Goal: Task Accomplishment & Management: Manage account settings

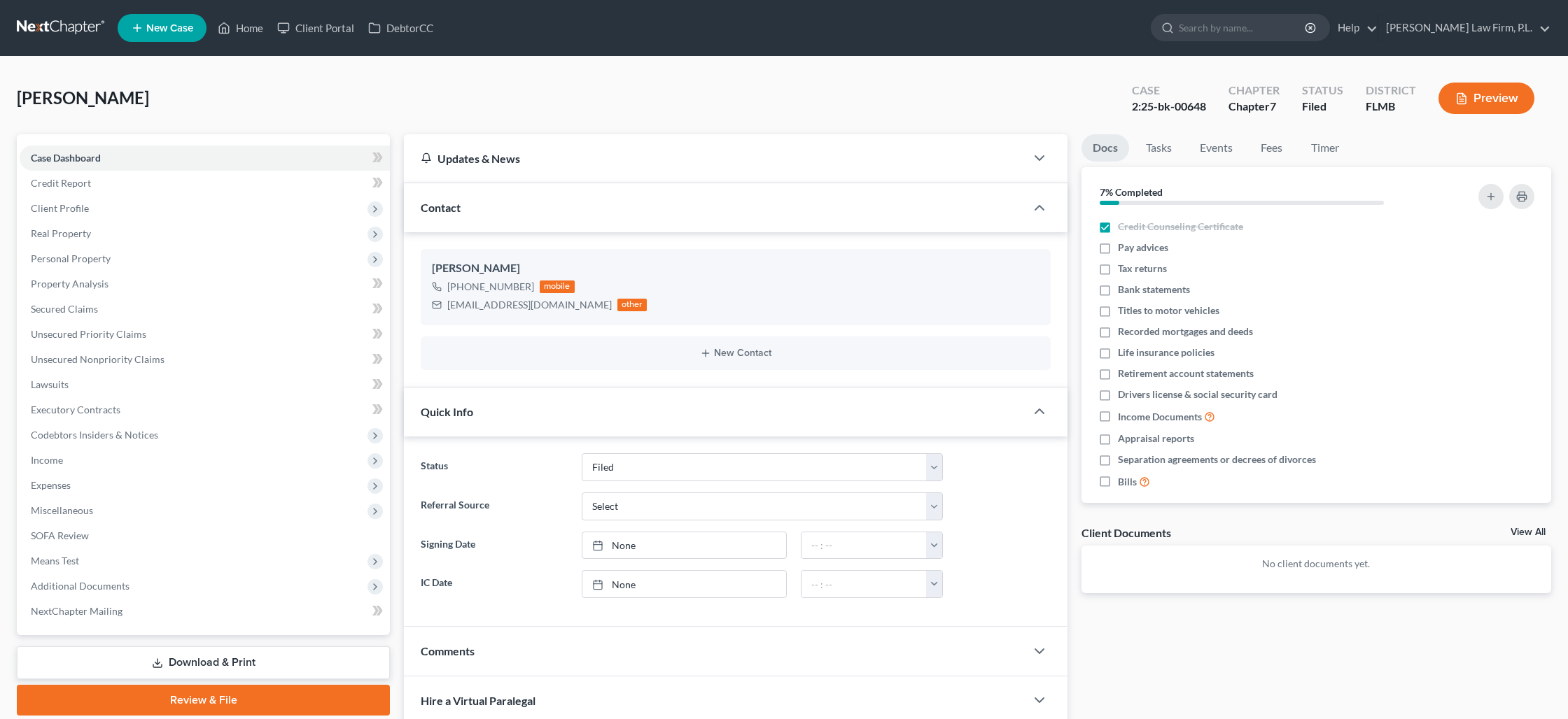
select select "2"
click at [250, 30] on link "Home" at bounding box center [240, 28] width 59 height 25
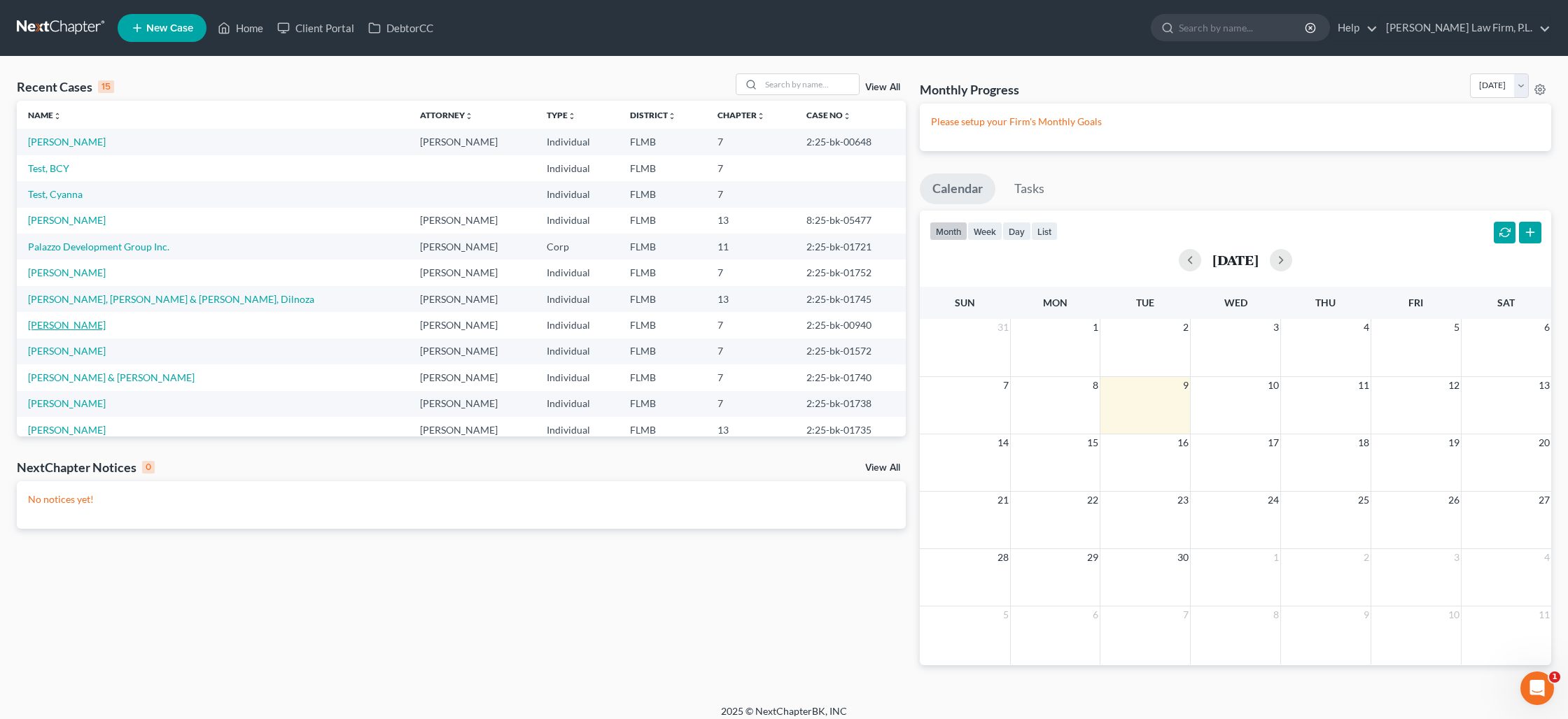
click at [69, 327] on link "[PERSON_NAME]" at bounding box center [67, 325] width 78 height 12
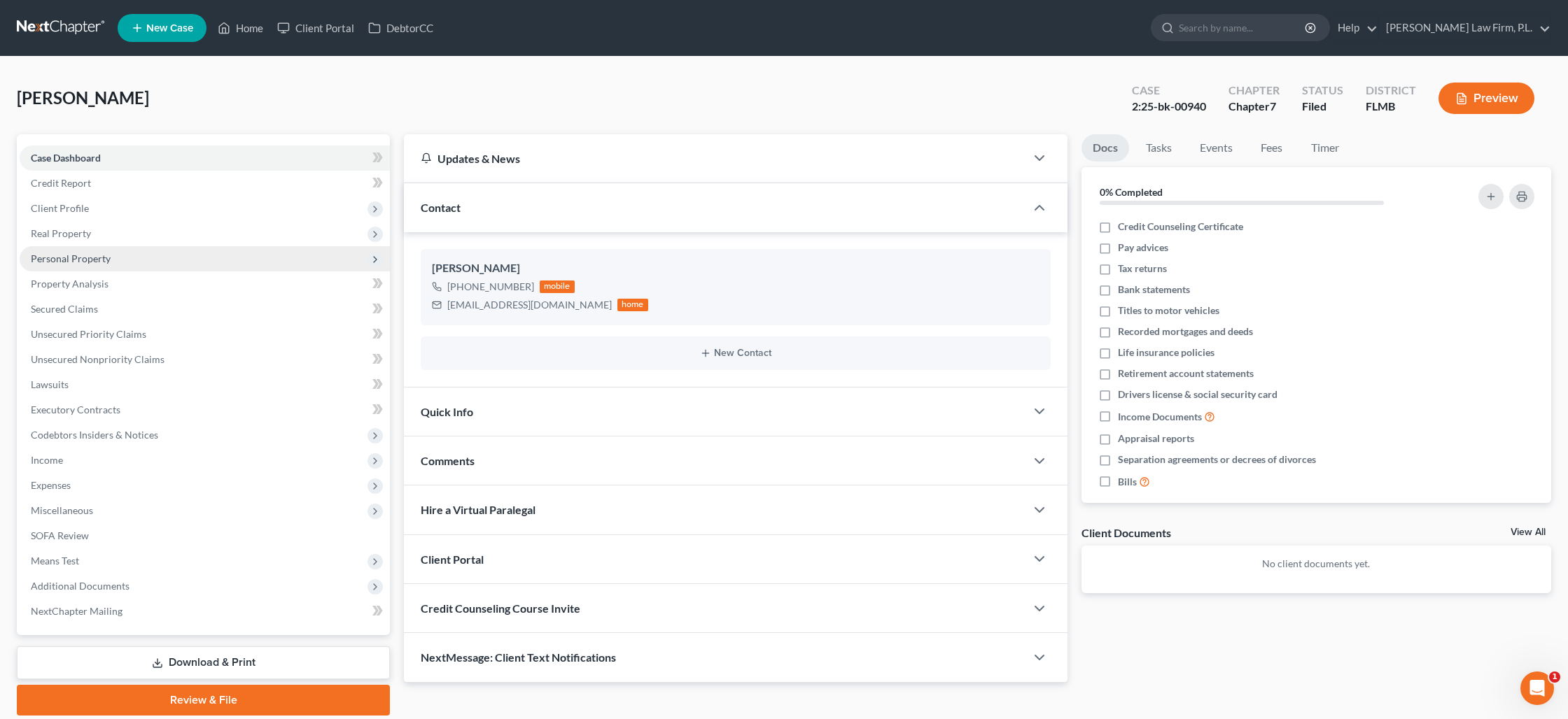
click at [90, 263] on span "Personal Property" at bounding box center [71, 258] width 80 height 12
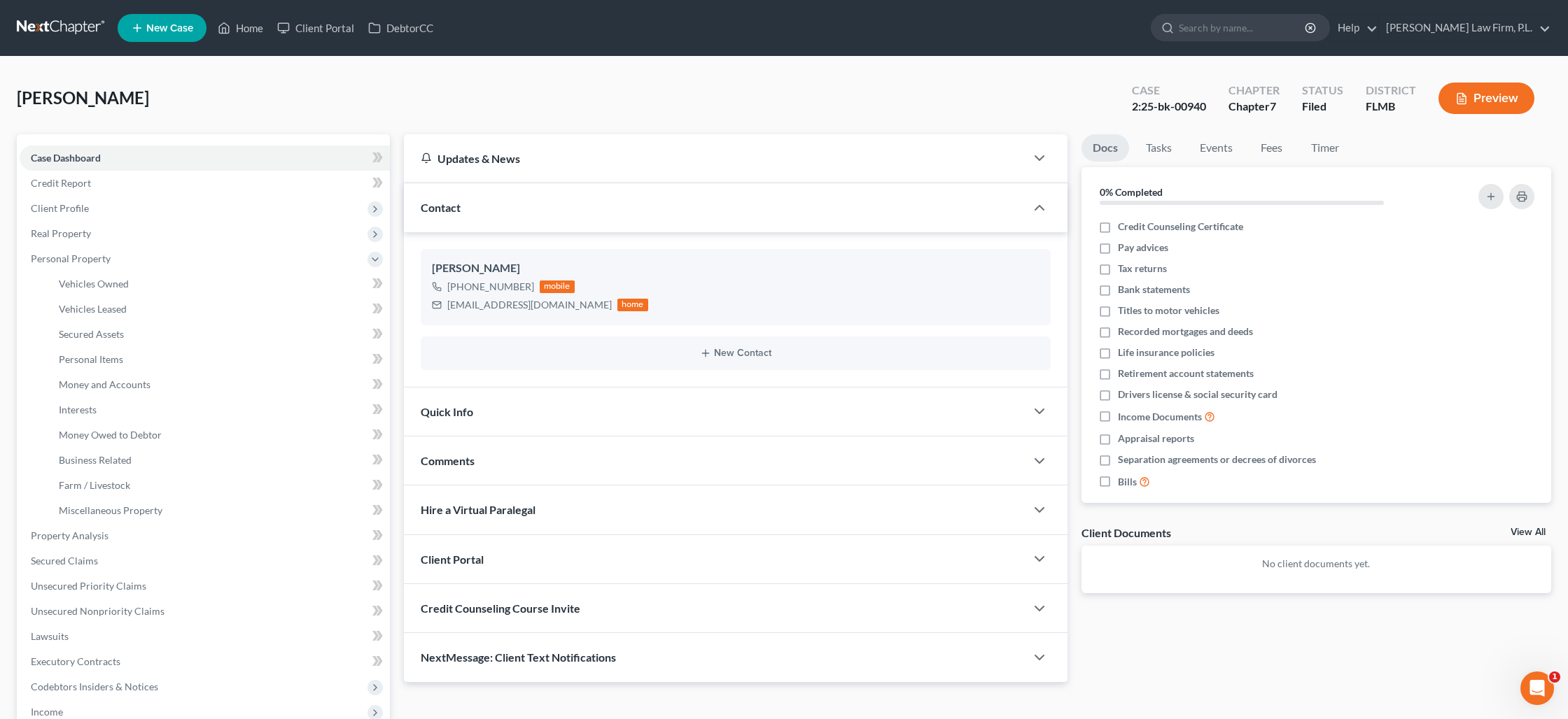
click at [1506, 97] on button "Preview" at bounding box center [1485, 98] width 96 height 32
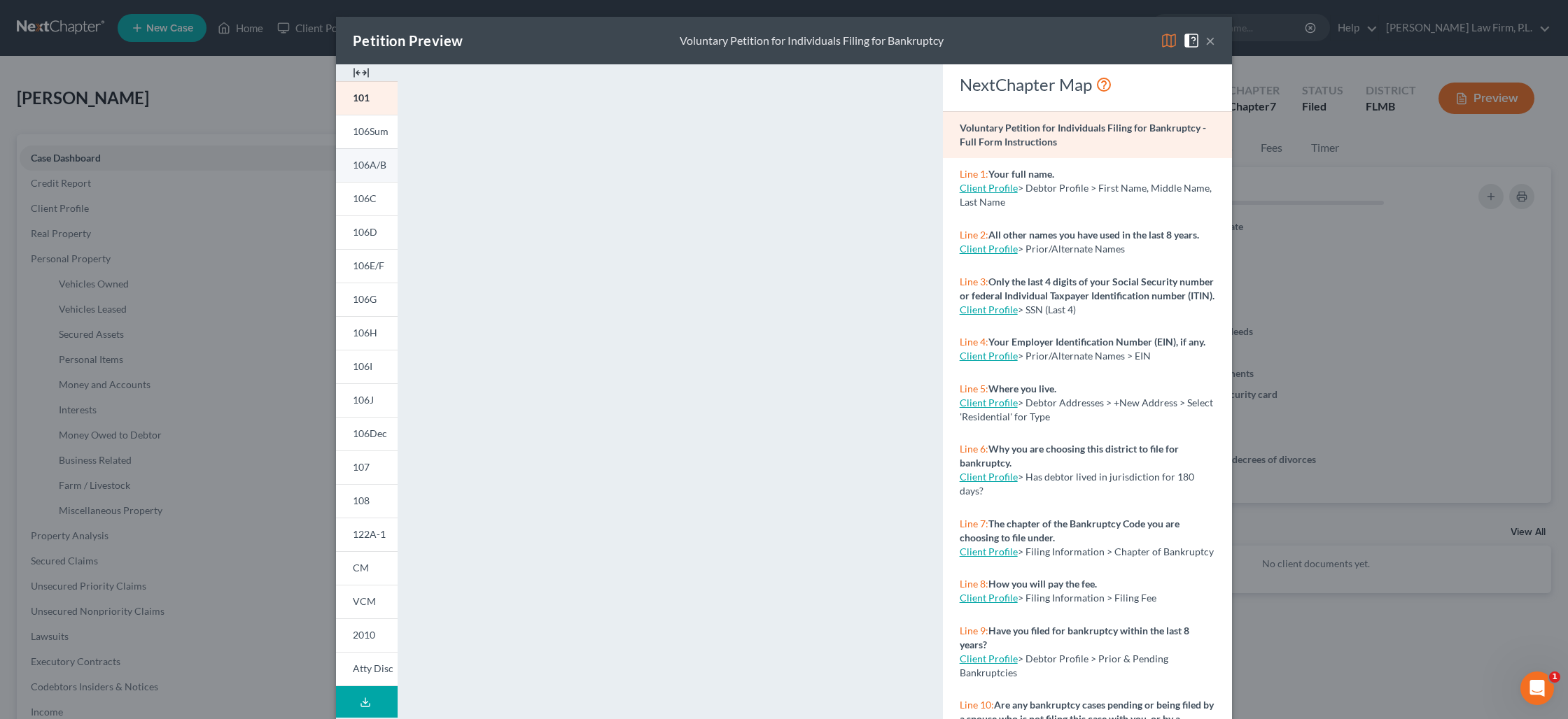
click at [377, 171] on span "106A/B" at bounding box center [369, 164] width 33 height 12
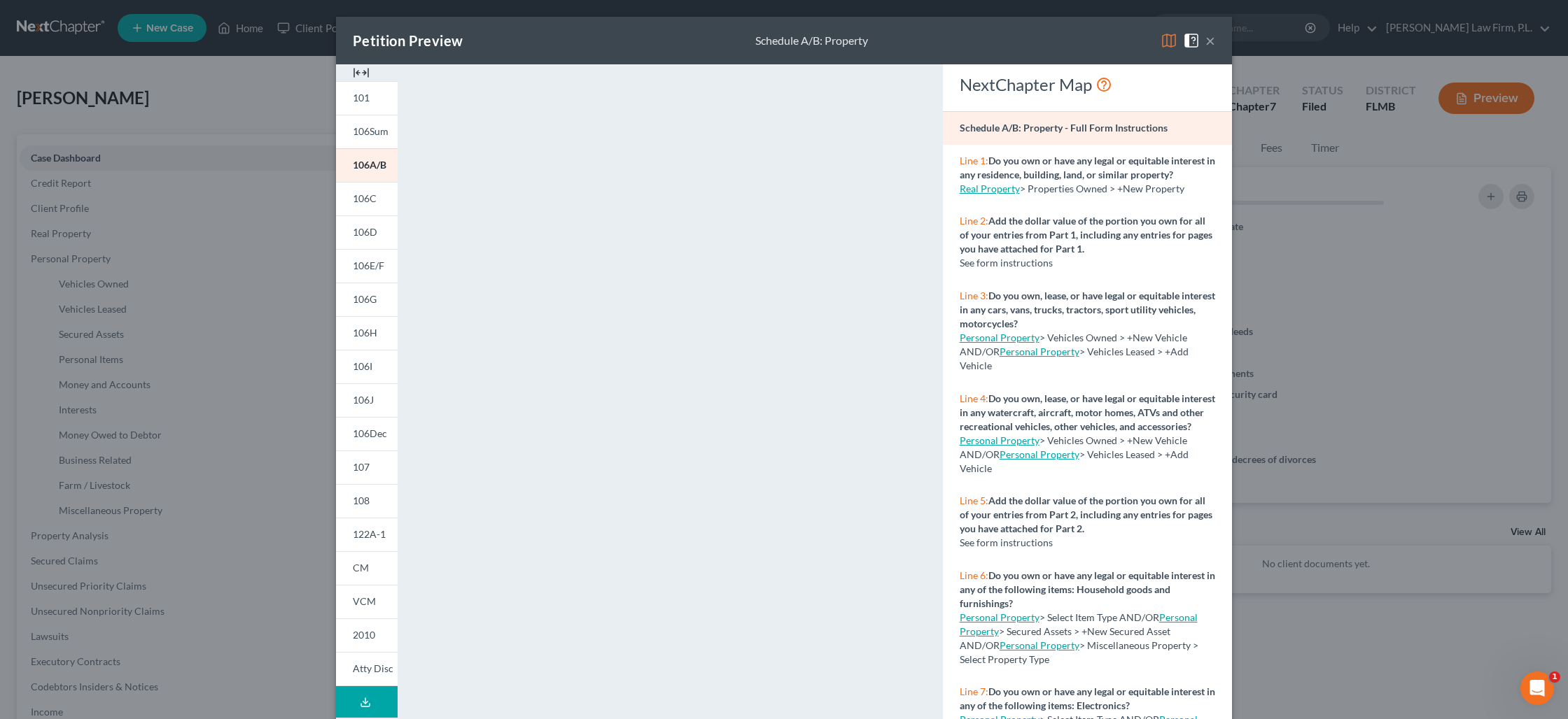
scroll to position [70, 0]
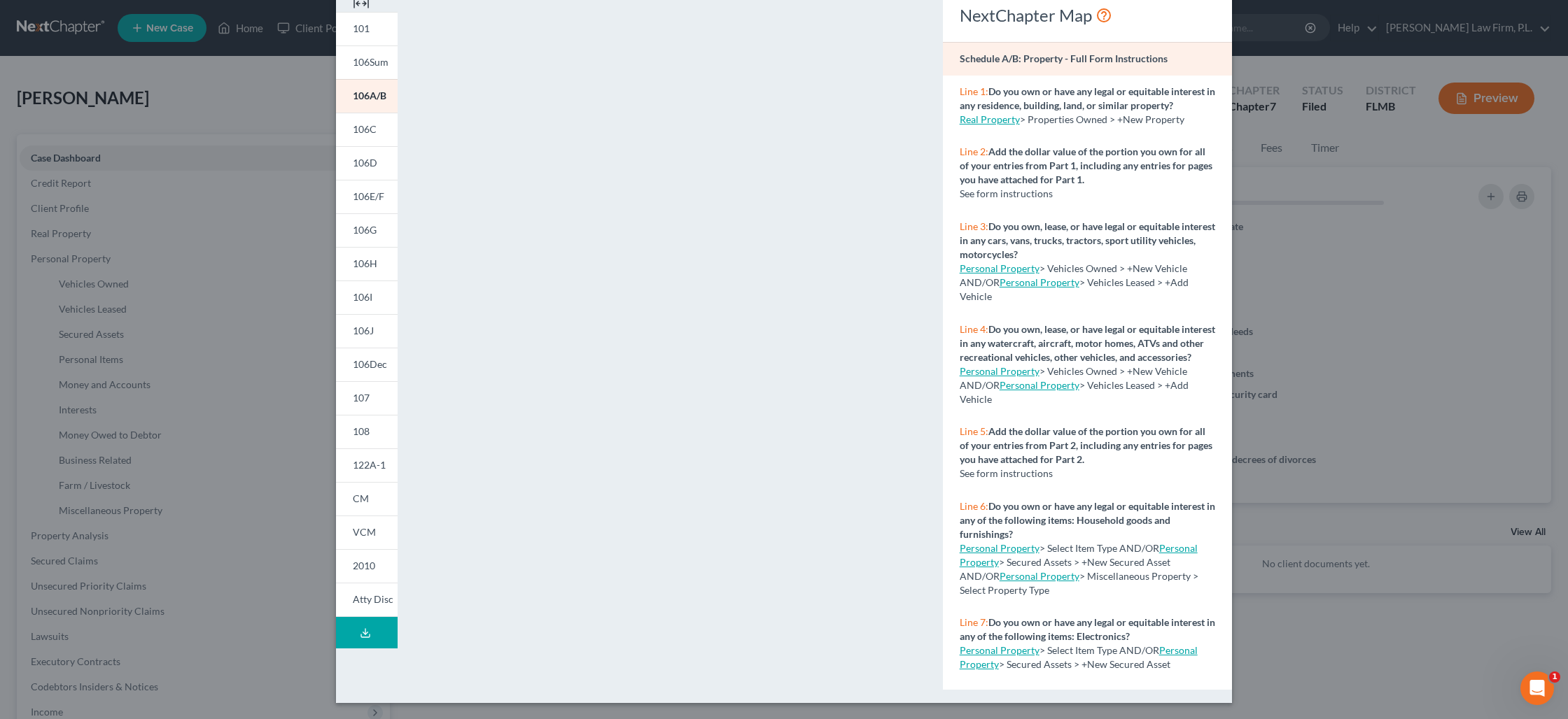
click at [217, 225] on div "Petition Preview Schedule A/B: Property × 101 106Sum 106A/B 106C 106D 106E/F 10…" at bounding box center [784, 359] width 1568 height 719
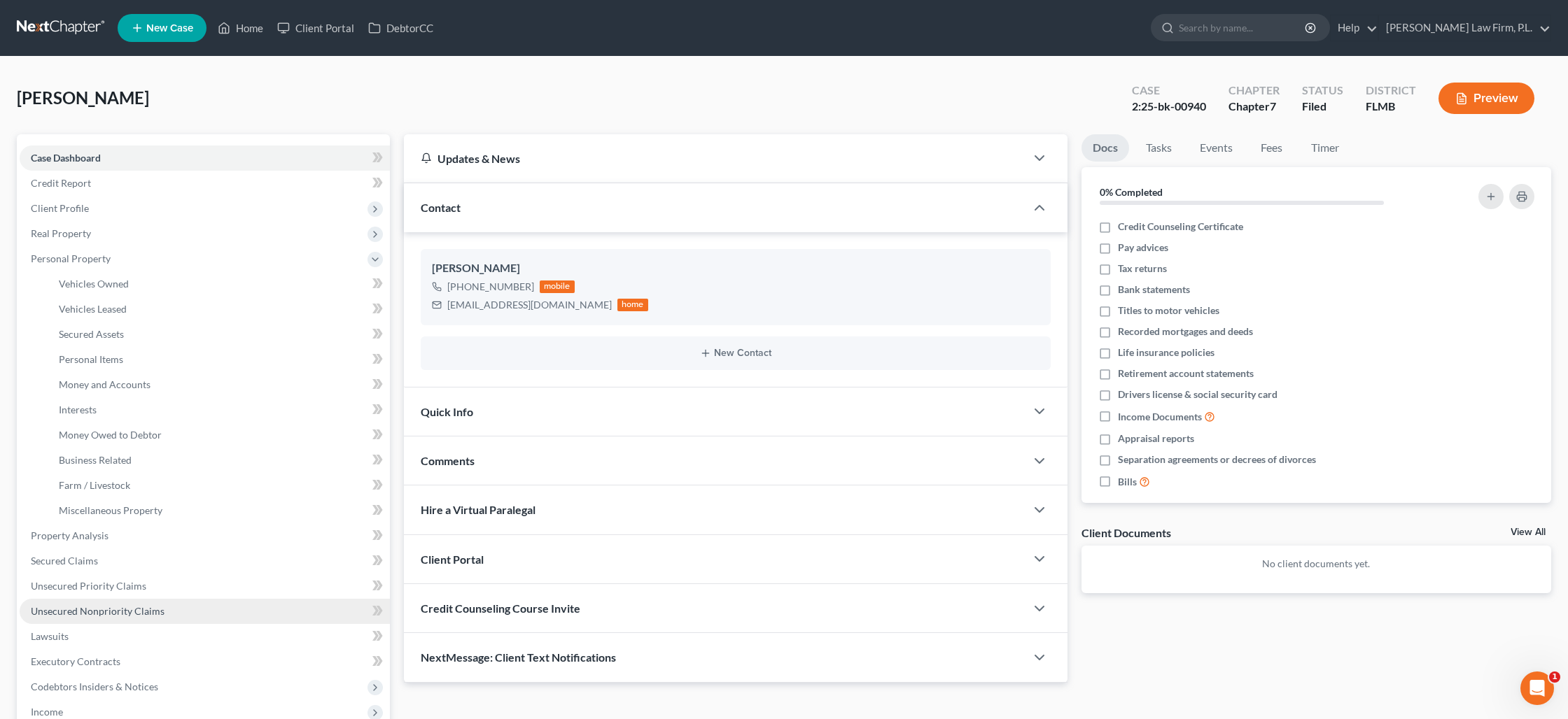
click at [103, 612] on span "Unsecured Nonpriority Claims" at bounding box center [97, 610] width 134 height 12
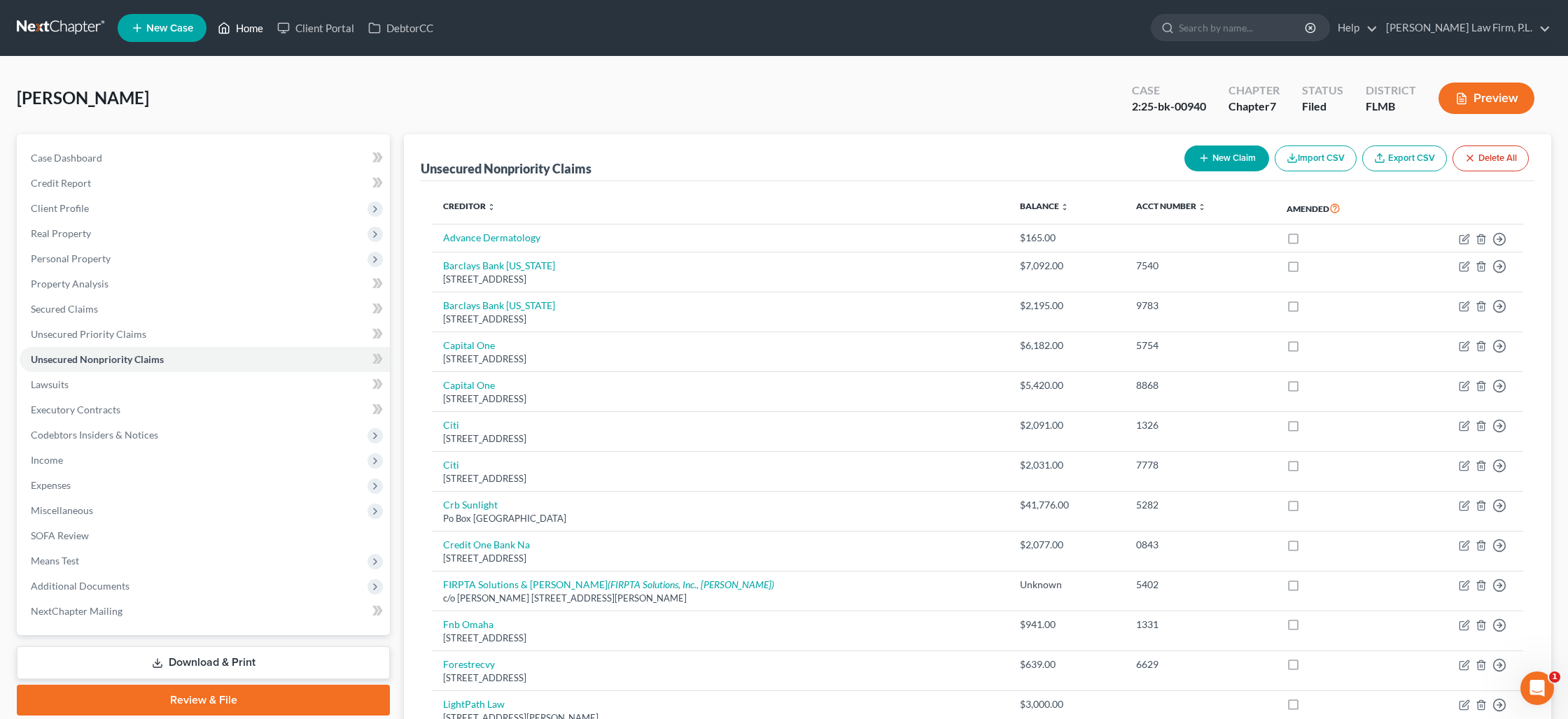
click at [234, 26] on link "Home" at bounding box center [240, 28] width 59 height 25
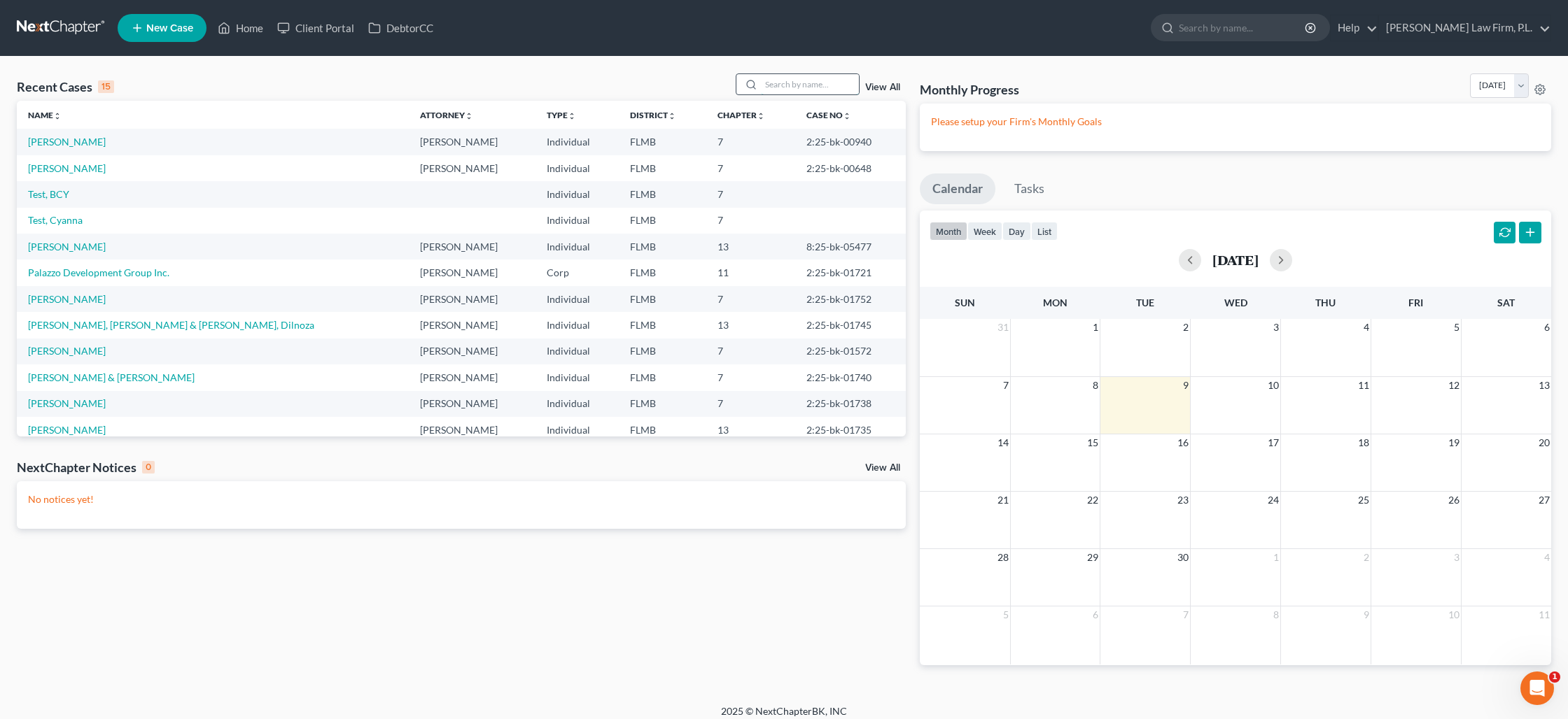
click at [769, 90] on input "search" at bounding box center [810, 84] width 98 height 20
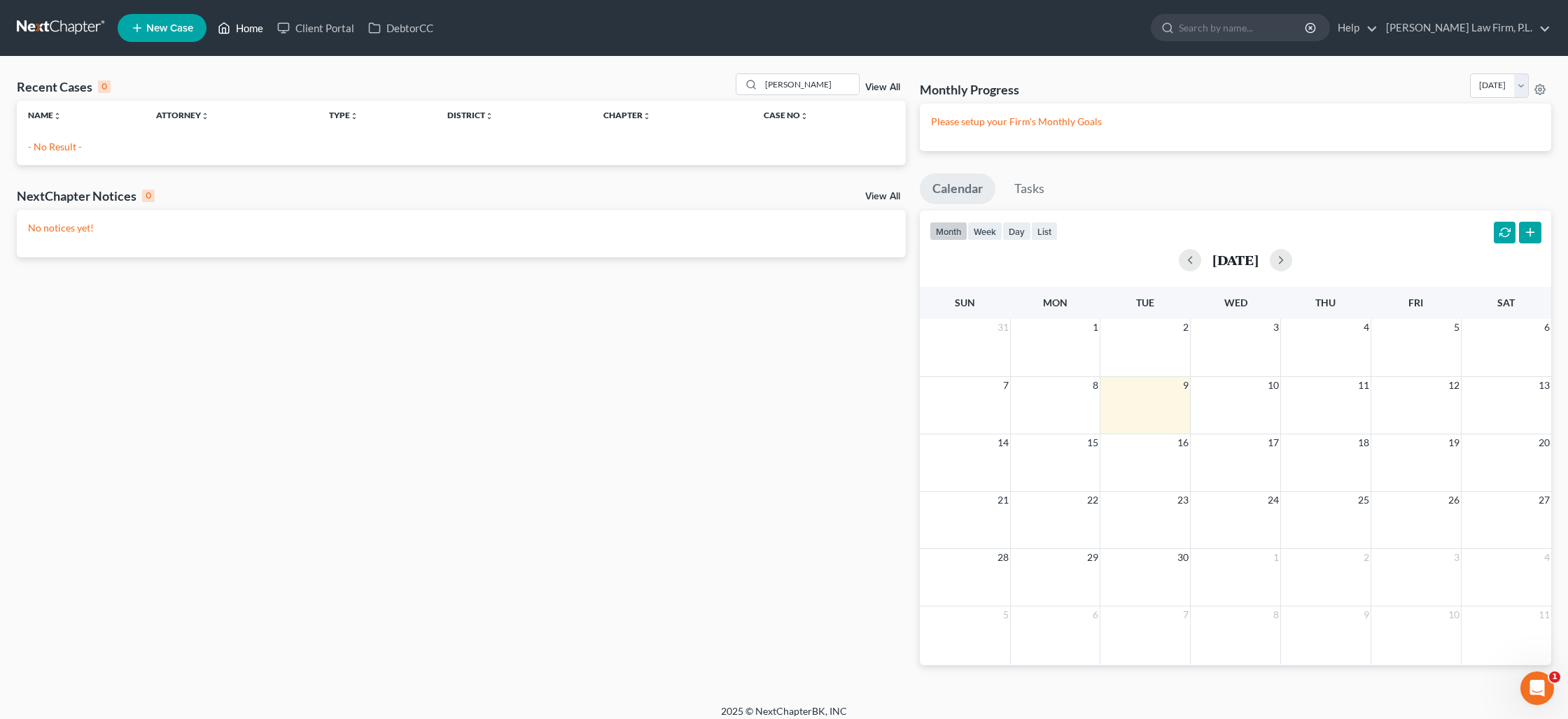
click at [256, 30] on link "Home" at bounding box center [240, 28] width 59 height 25
click at [774, 86] on input "[PERSON_NAME]" at bounding box center [810, 84] width 98 height 20
type input "[PERSON_NAME]"
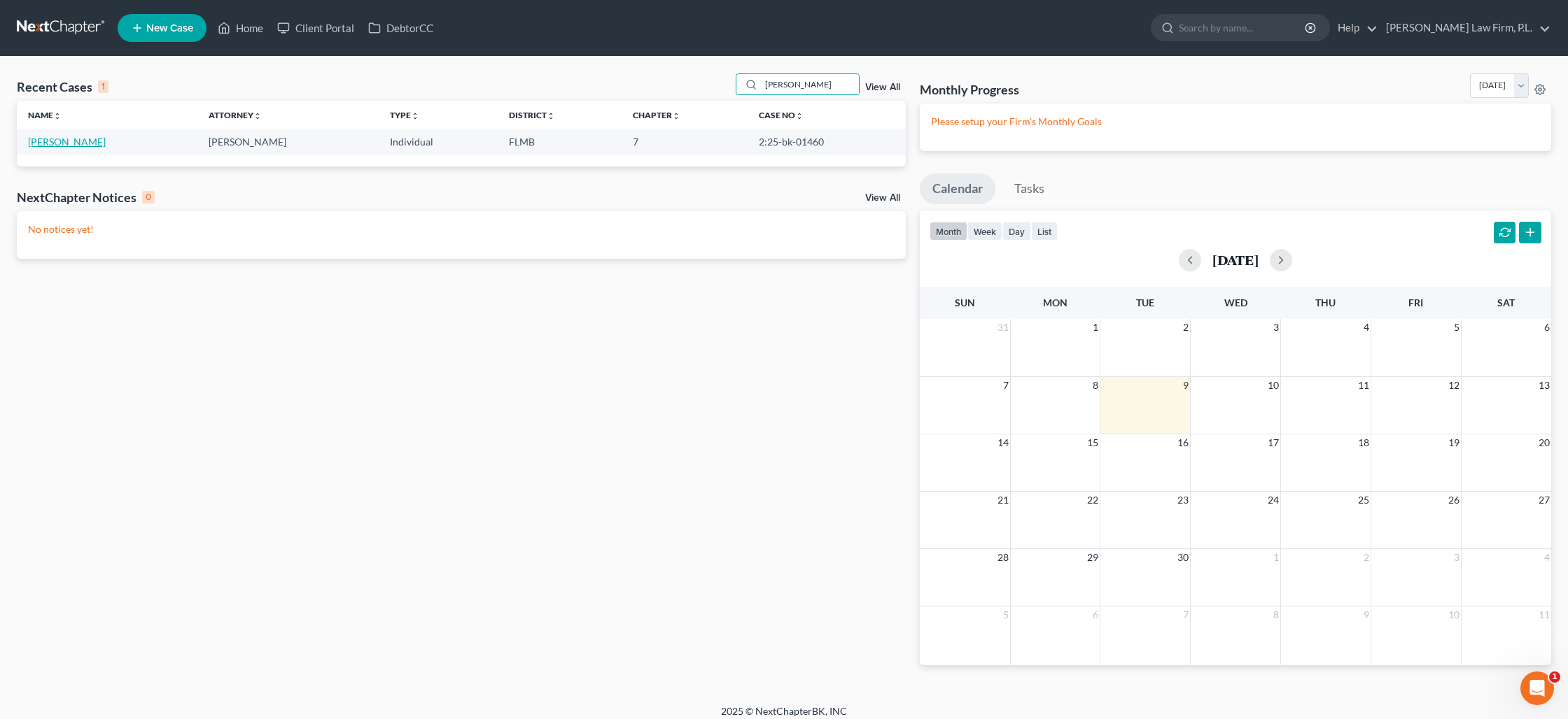
click at [57, 139] on link "[PERSON_NAME]" at bounding box center [67, 141] width 78 height 12
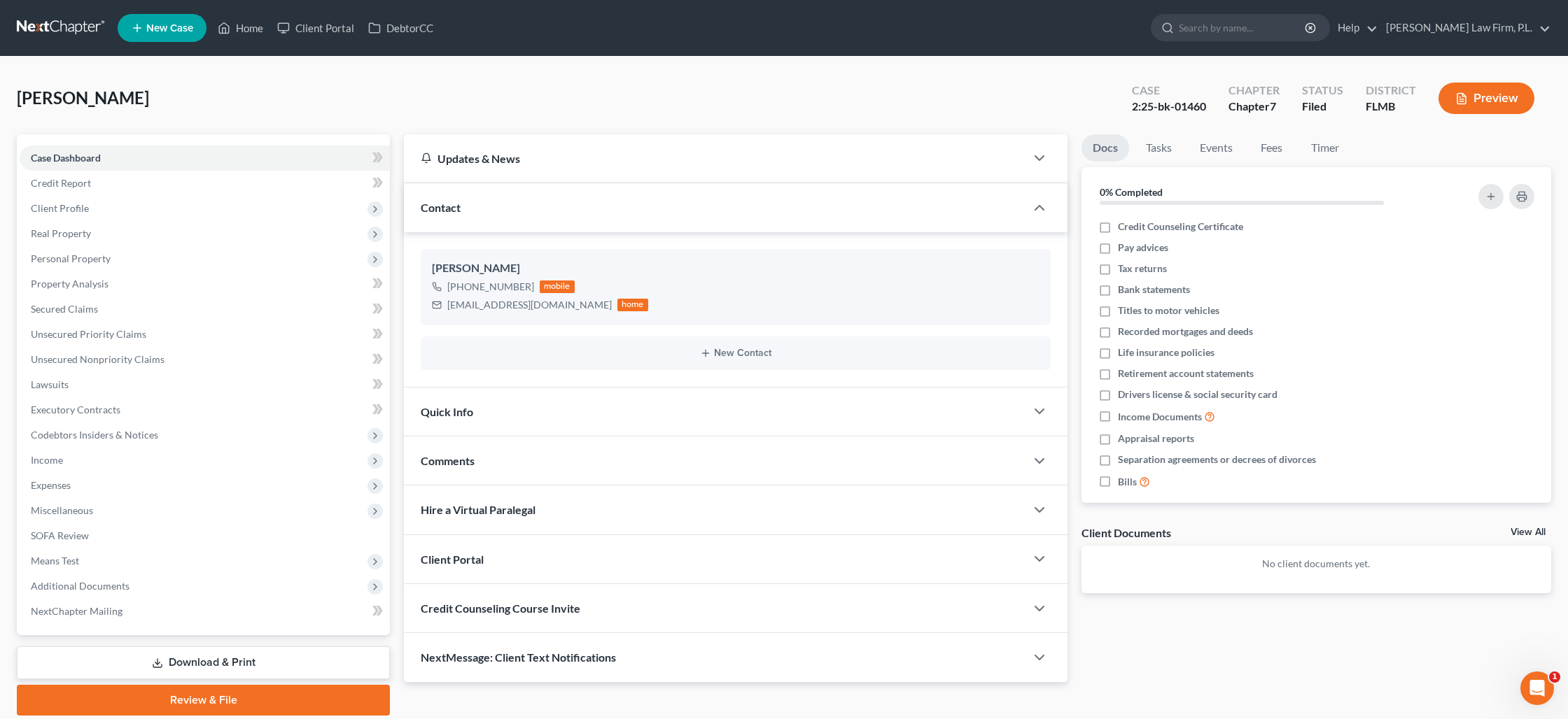
drag, startPoint x: 238, startPoint y: 662, endPoint x: 262, endPoint y: 664, distance: 24.1
click at [238, 662] on link "Download & Print" at bounding box center [203, 662] width 373 height 32
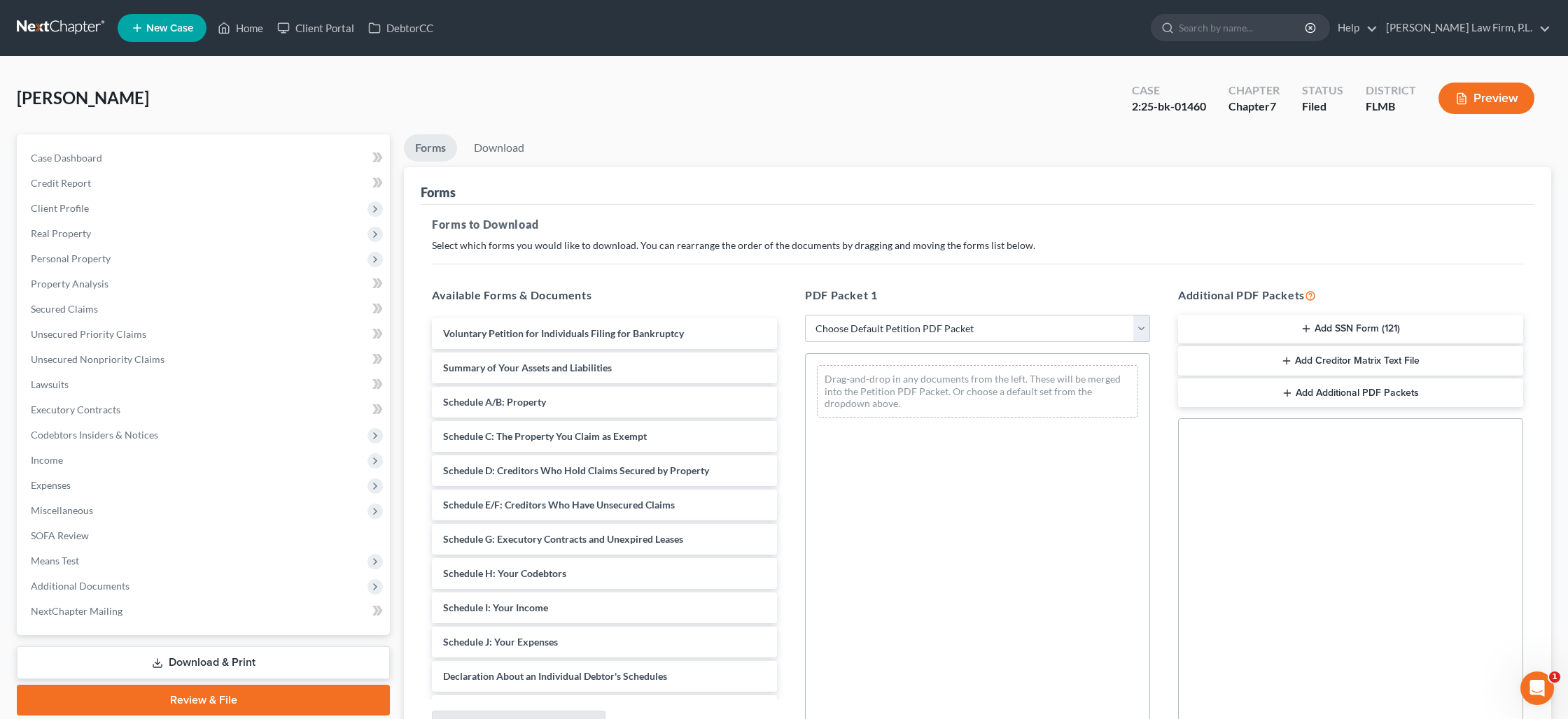
click at [986, 331] on select "Choose Default Petition PDF Packet Complete Bankruptcy Petition (all forms and …" at bounding box center [978, 328] width 345 height 28
select select "0"
click at [805, 315] on select "Choose Default Petition PDF Packet Complete Bankruptcy Petition (all forms and …" at bounding box center [978, 328] width 345 height 28
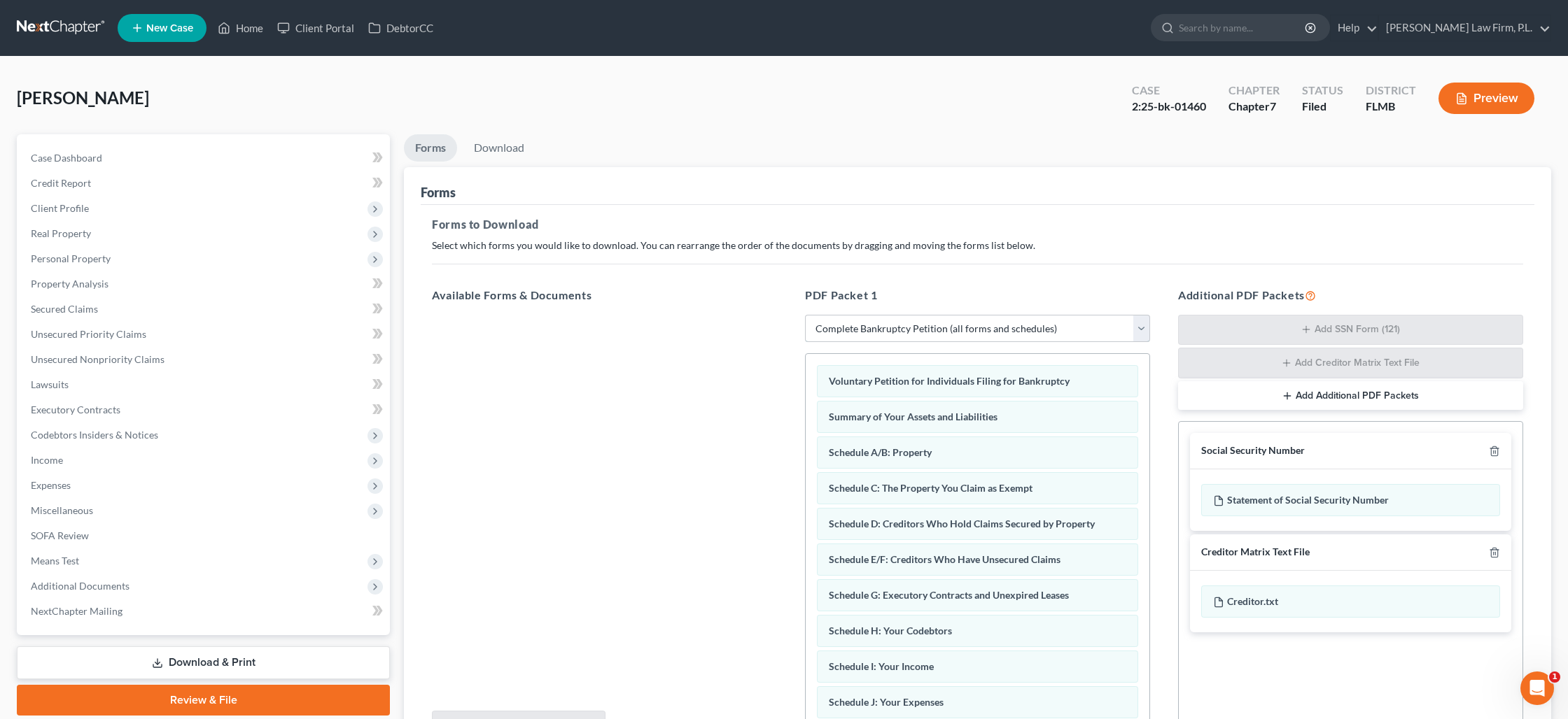
scroll to position [146, 0]
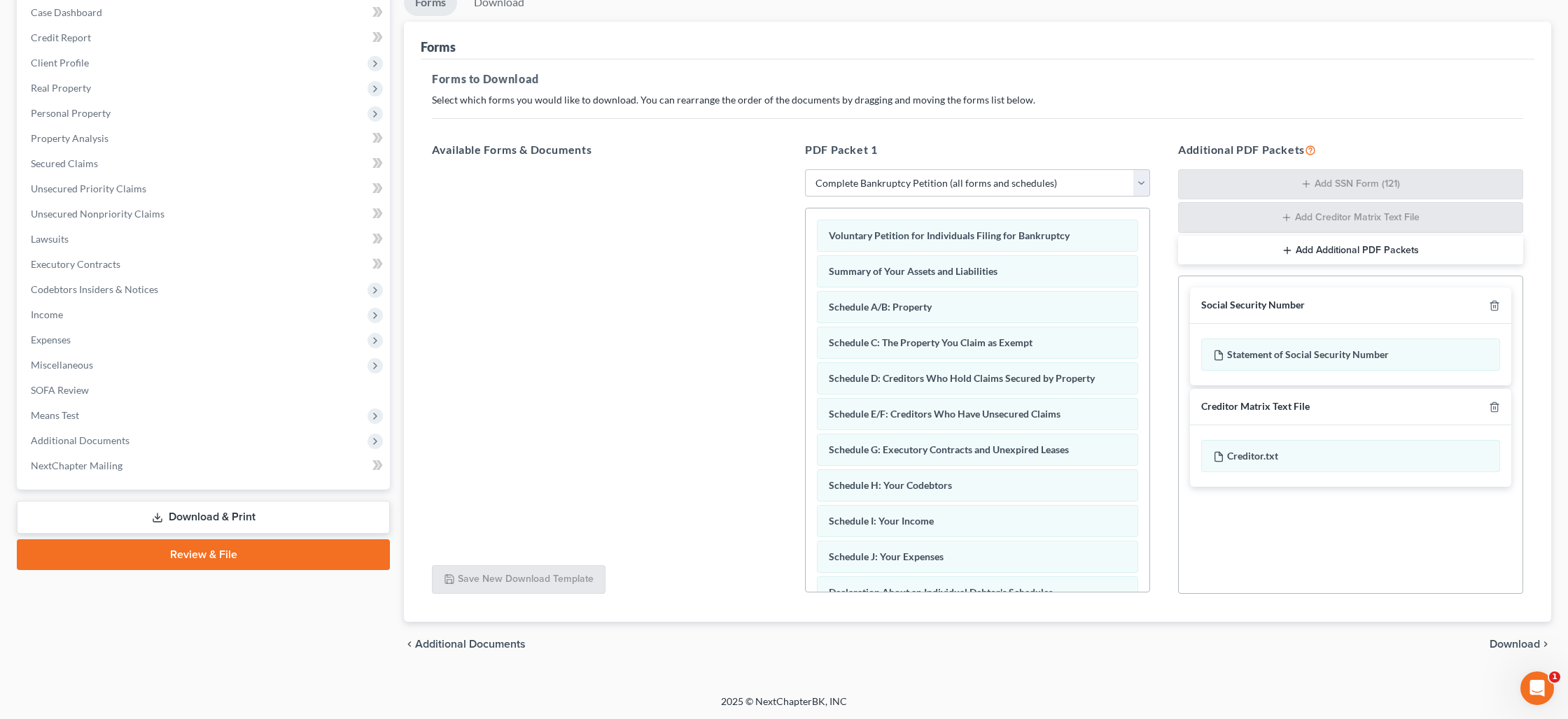
click at [1502, 645] on span "Download" at bounding box center [1514, 644] width 50 height 11
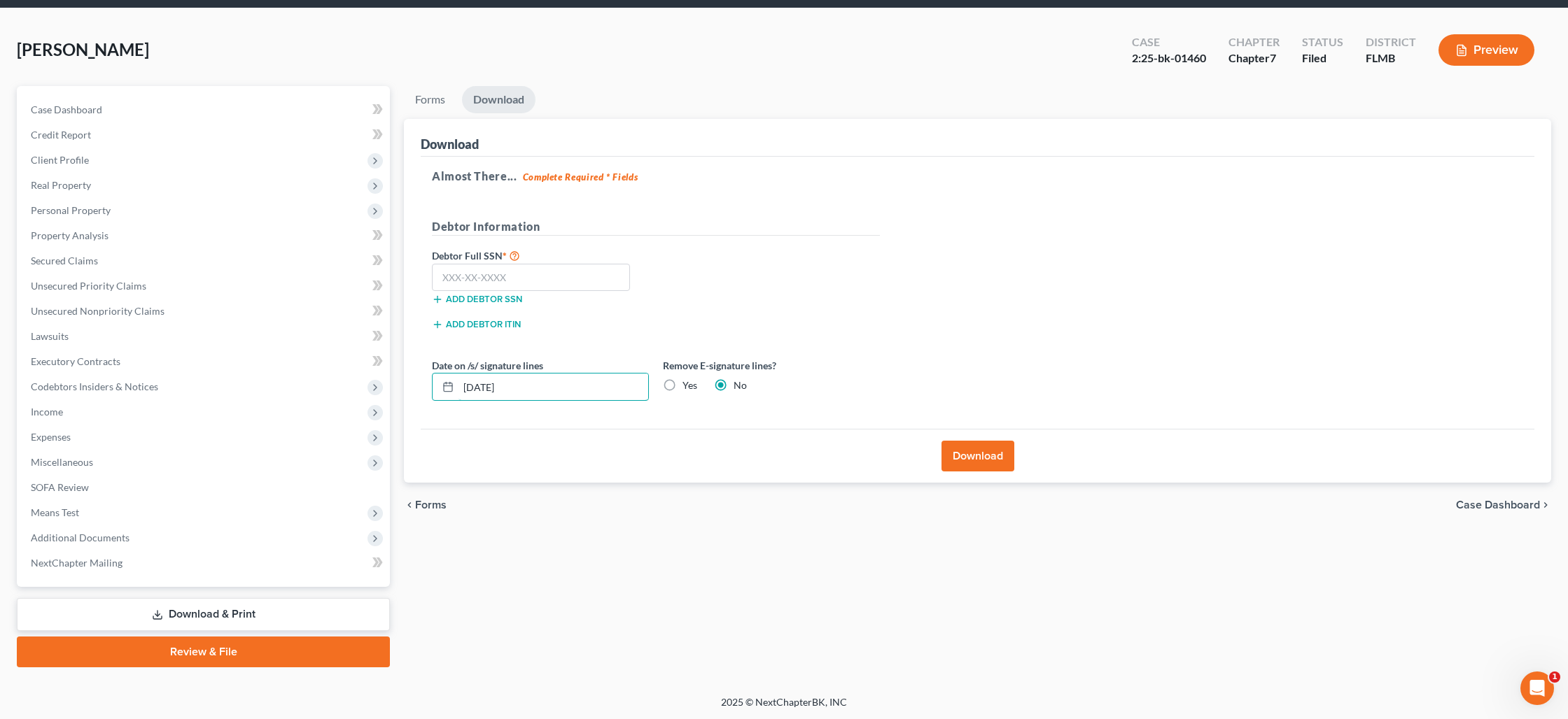
drag, startPoint x: 551, startPoint y: 381, endPoint x: 421, endPoint y: 379, distance: 130.0
click at [421, 379] on div "Almost There... Complete Required * Fields Debtor Information Debtor Full SSN *…" at bounding box center [977, 293] width 1113 height 273
click at [682, 385] on label "Yes" at bounding box center [690, 385] width 15 height 14
click at [688, 385] on input "Yes" at bounding box center [693, 383] width 9 height 9
radio input "true"
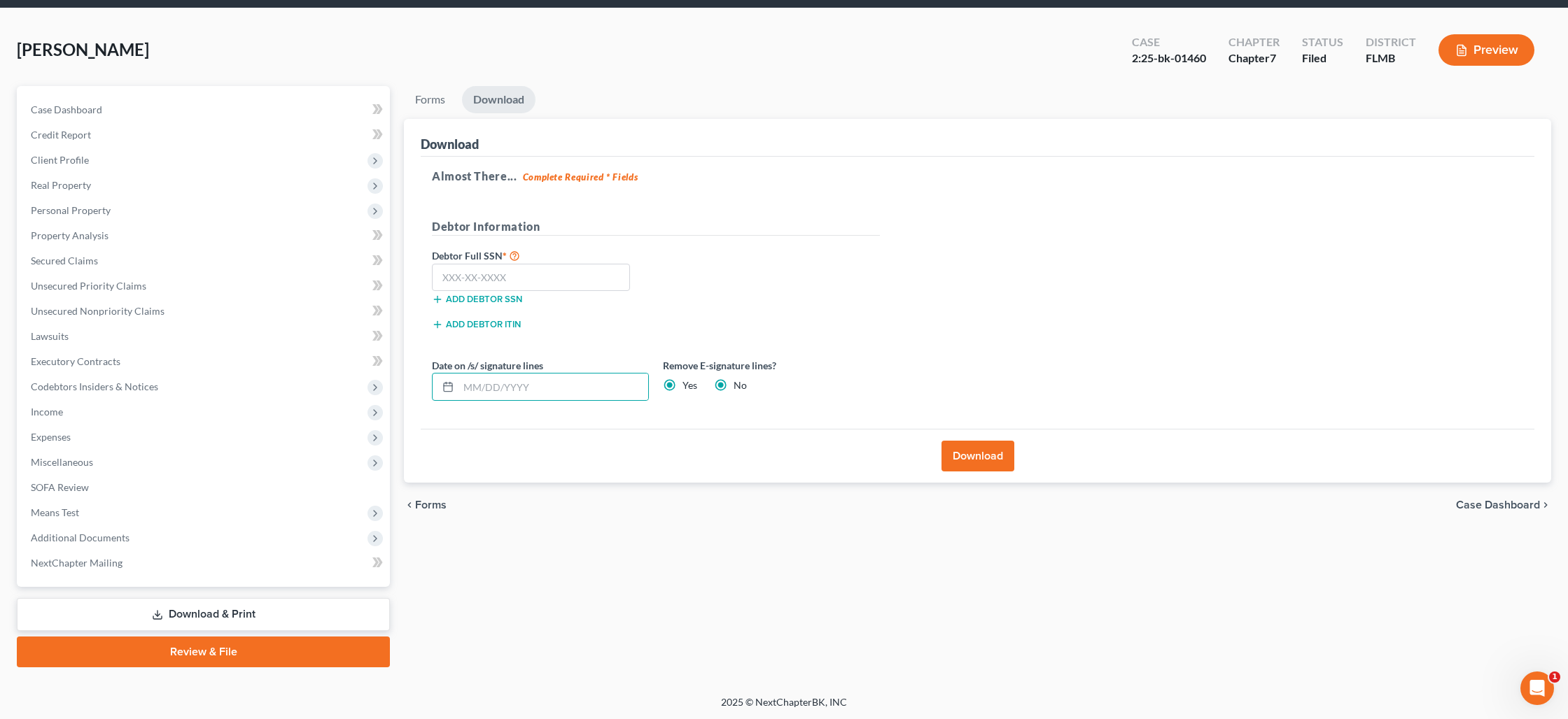
radio input "false"
click at [991, 456] on button "Download" at bounding box center [978, 456] width 72 height 31
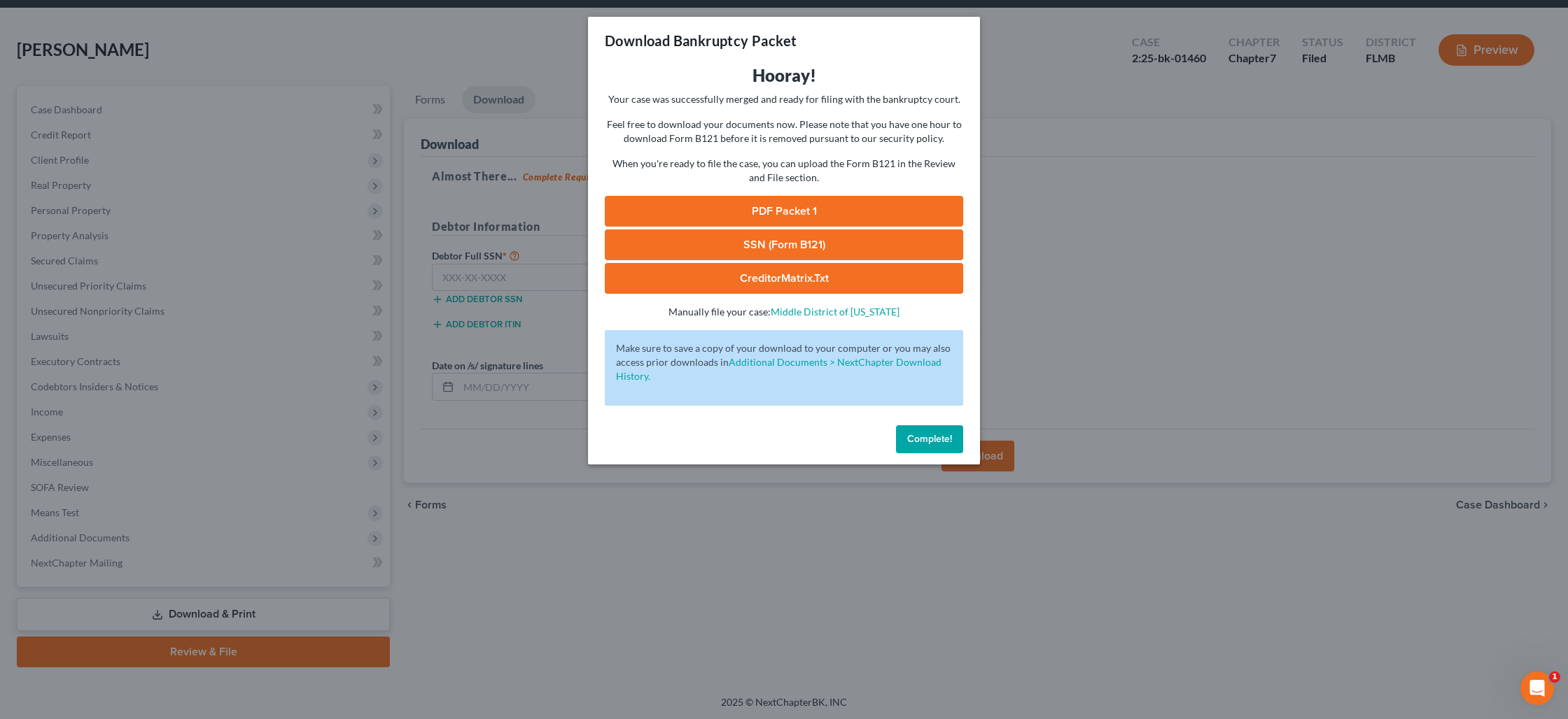
click at [792, 208] on link "PDF Packet 1" at bounding box center [784, 211] width 358 height 31
click at [916, 452] on button "Complete!" at bounding box center [929, 439] width 67 height 28
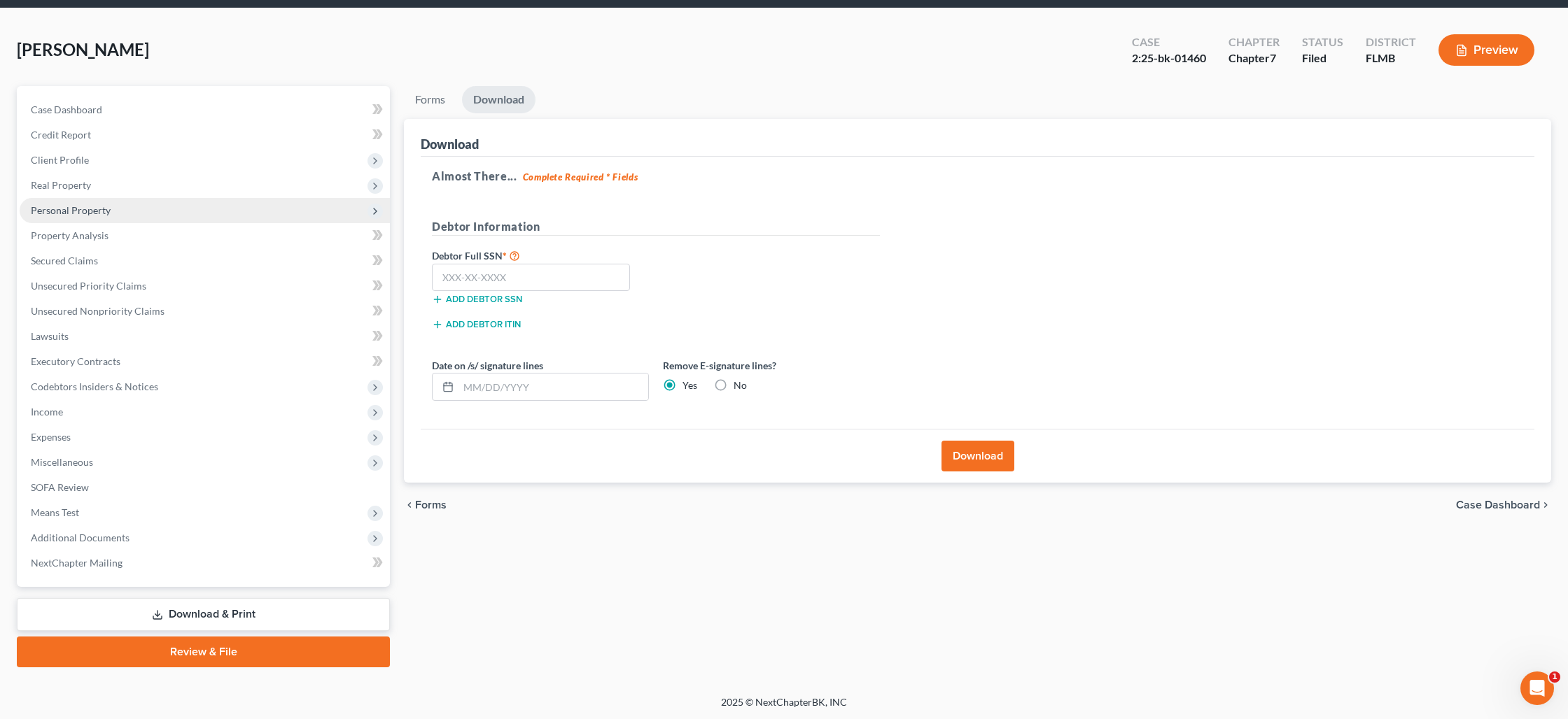
click at [64, 204] on span "Personal Property" at bounding box center [71, 210] width 80 height 12
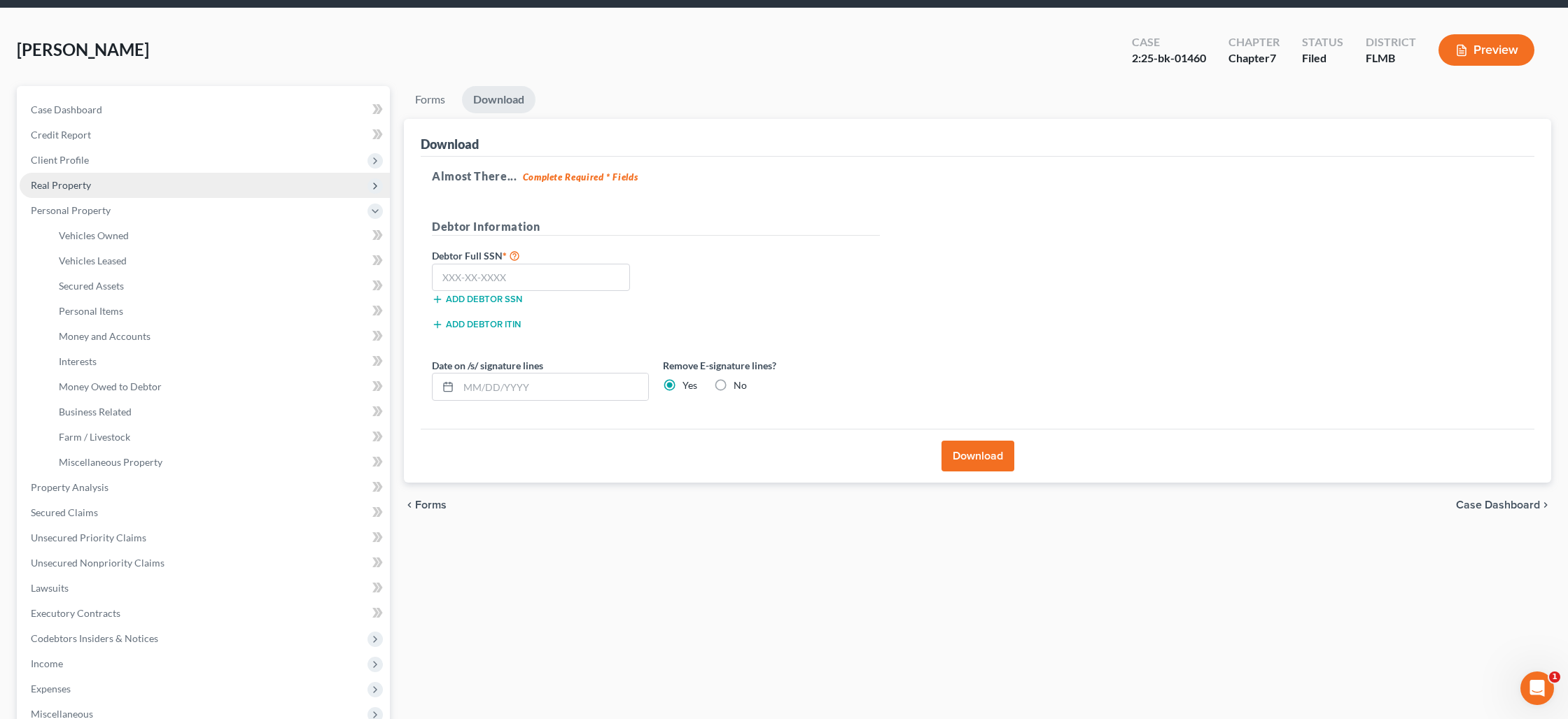
scroll to position [0, 0]
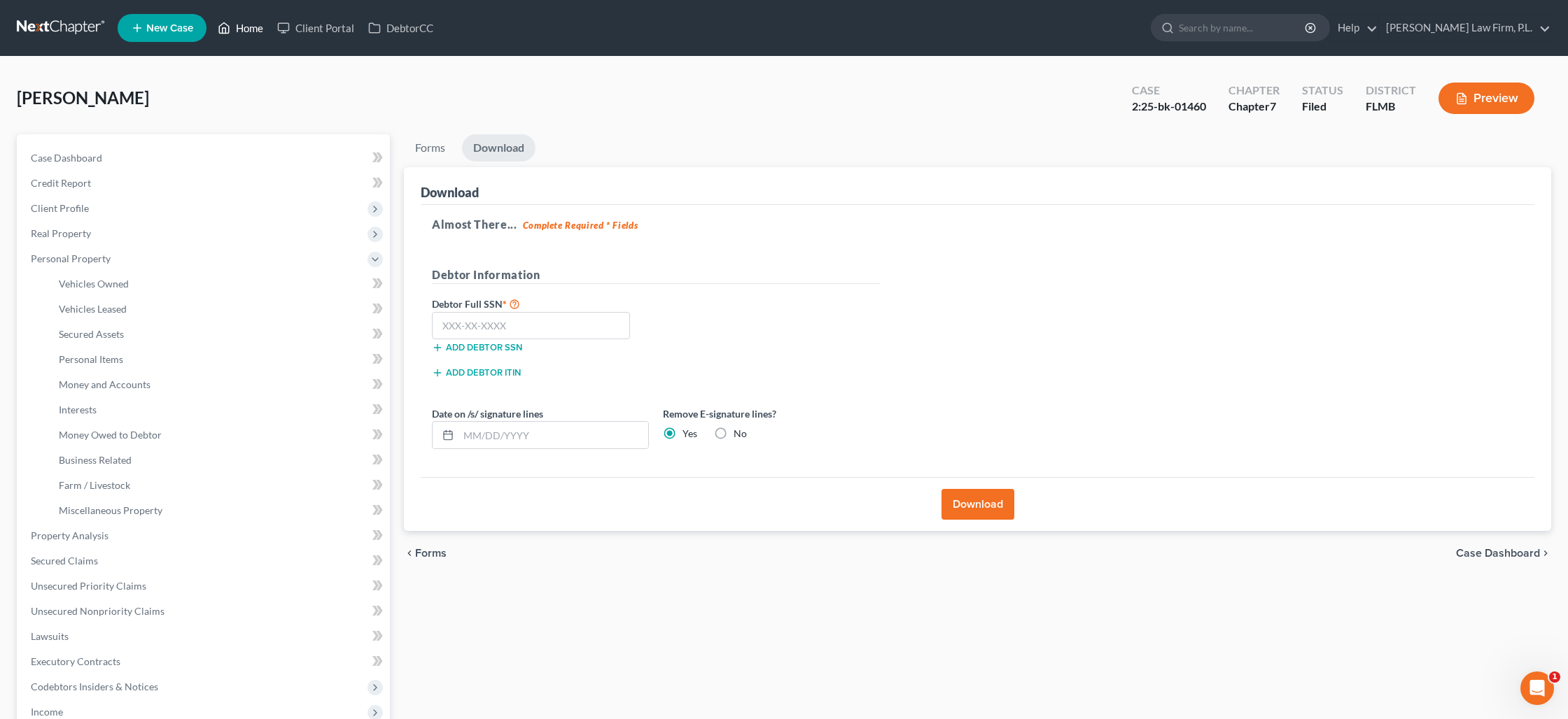
click at [240, 32] on link "Home" at bounding box center [240, 28] width 59 height 25
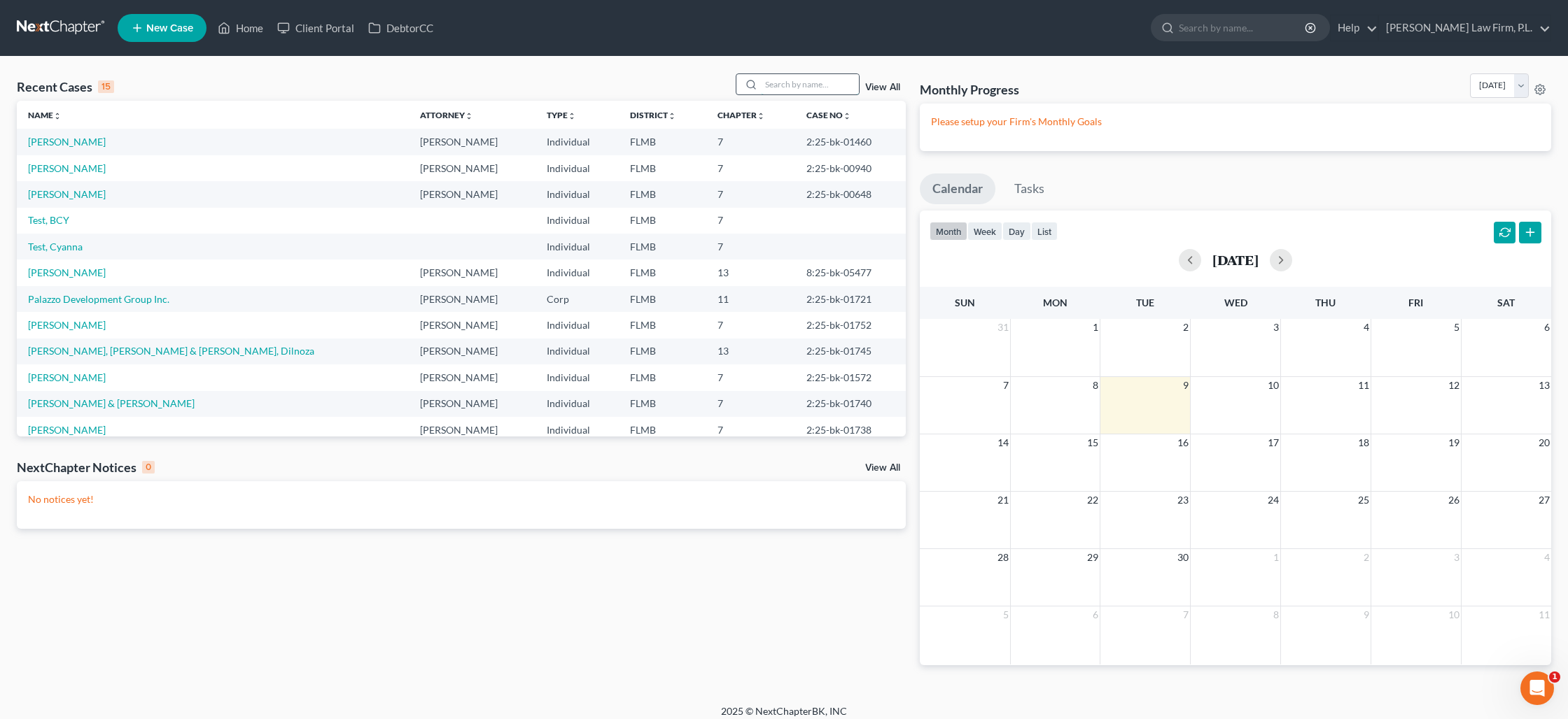
click at [810, 86] on input "search" at bounding box center [810, 84] width 98 height 20
type input "[PERSON_NAME]"
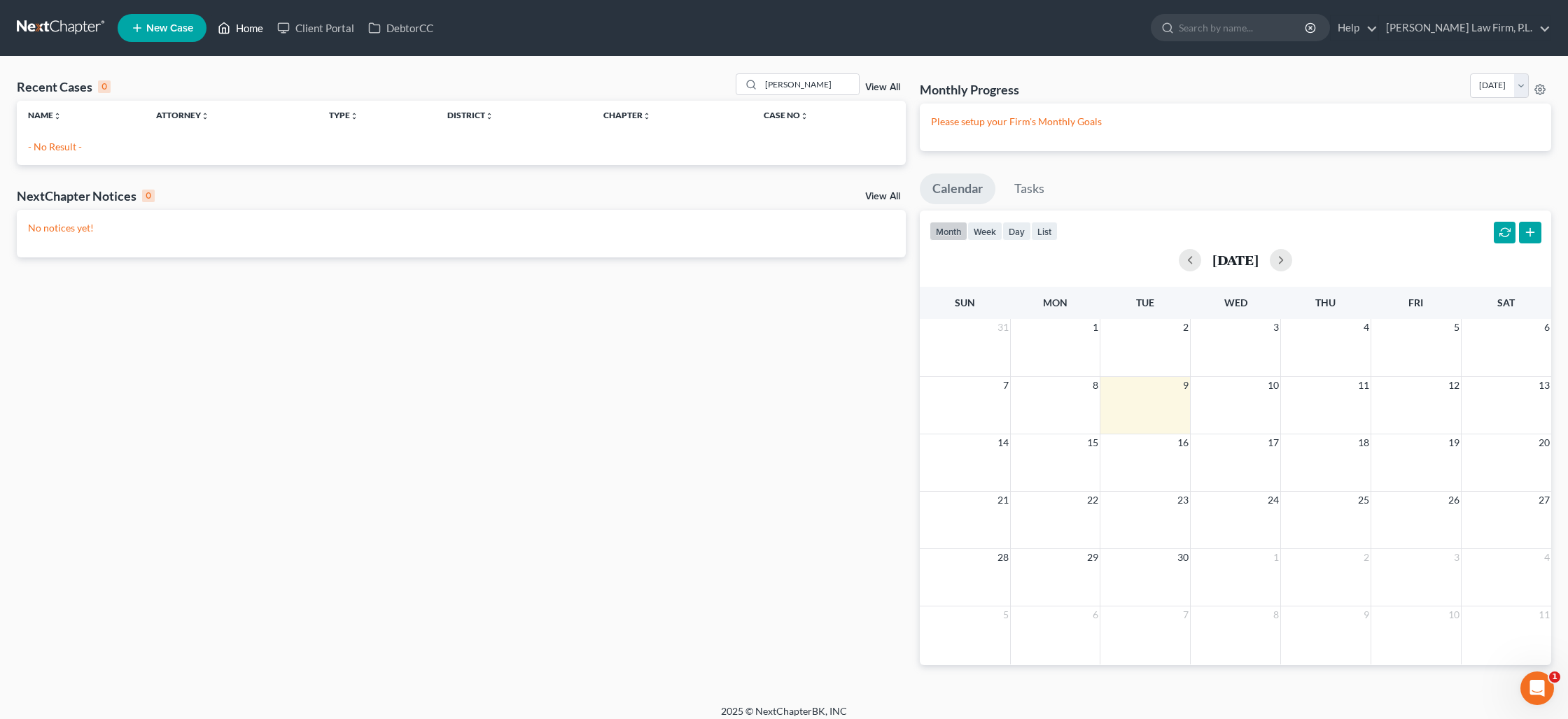
click at [246, 29] on link "Home" at bounding box center [240, 28] width 59 height 25
click at [249, 28] on link "Home" at bounding box center [240, 28] width 59 height 25
click at [254, 29] on link "Home" at bounding box center [240, 28] width 59 height 25
click at [253, 30] on link "Home" at bounding box center [240, 28] width 59 height 25
click at [789, 86] on input "[PERSON_NAME]" at bounding box center [810, 84] width 98 height 20
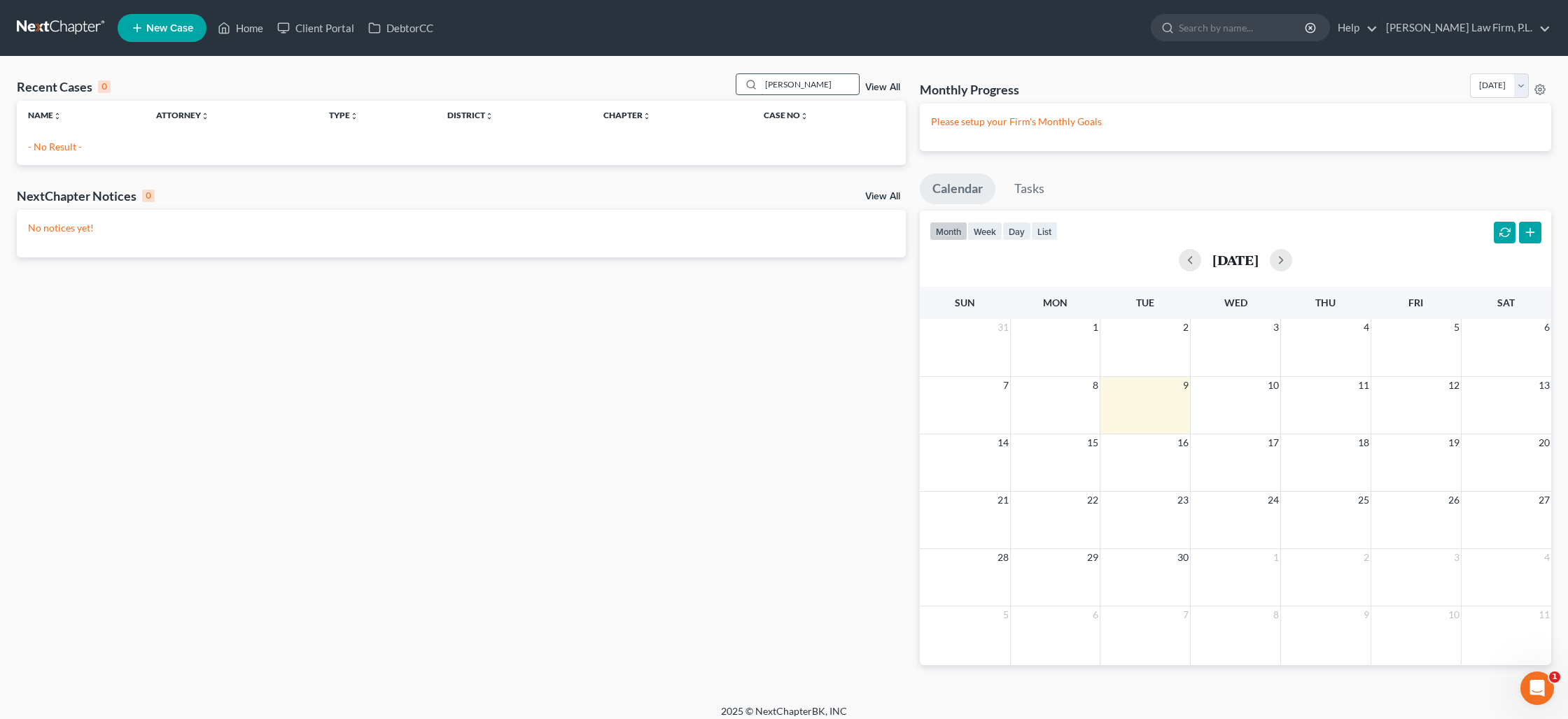
click at [789, 86] on input "[PERSON_NAME]" at bounding box center [810, 84] width 98 height 20
type input "k"
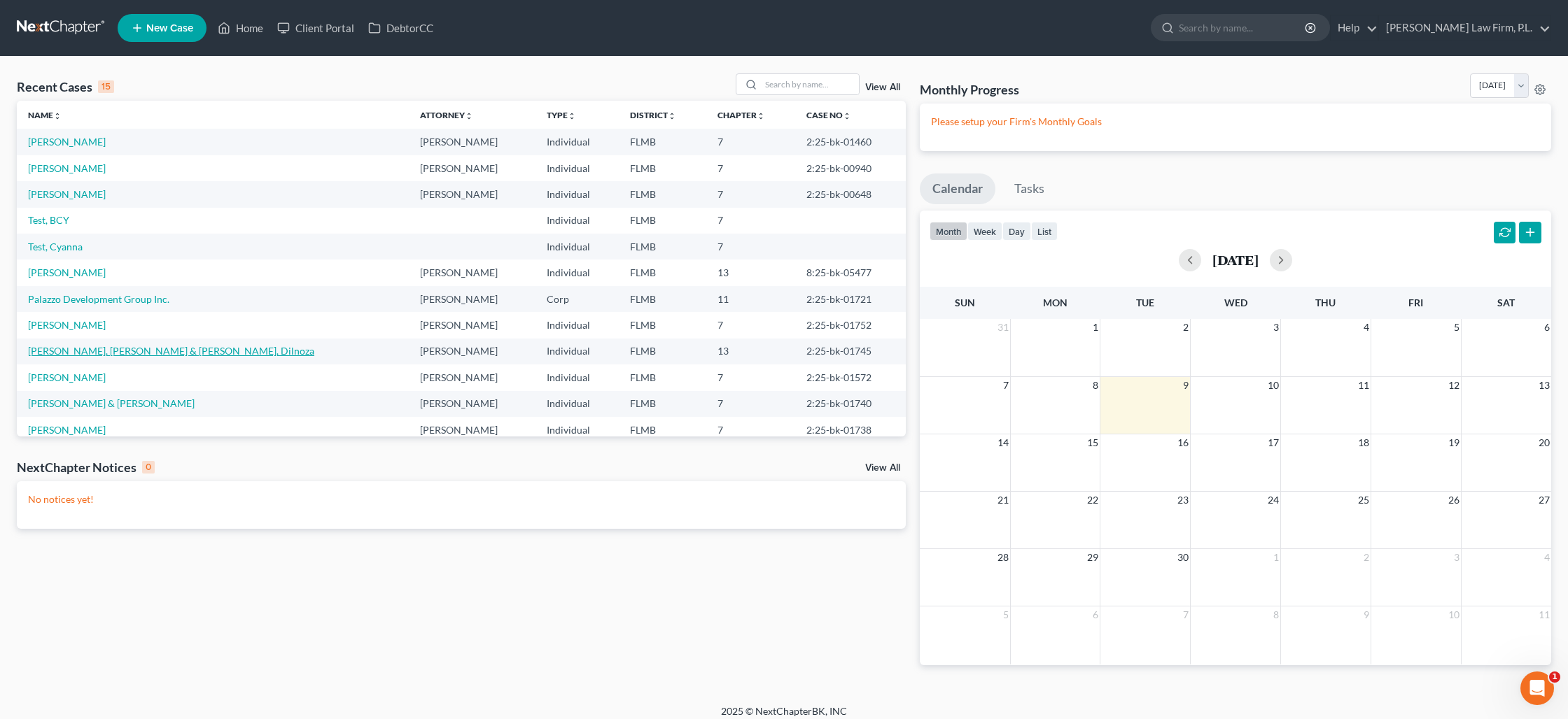
click at [164, 354] on link "[PERSON_NAME], [PERSON_NAME] & [PERSON_NAME], Dilnoza" at bounding box center [171, 351] width 286 height 12
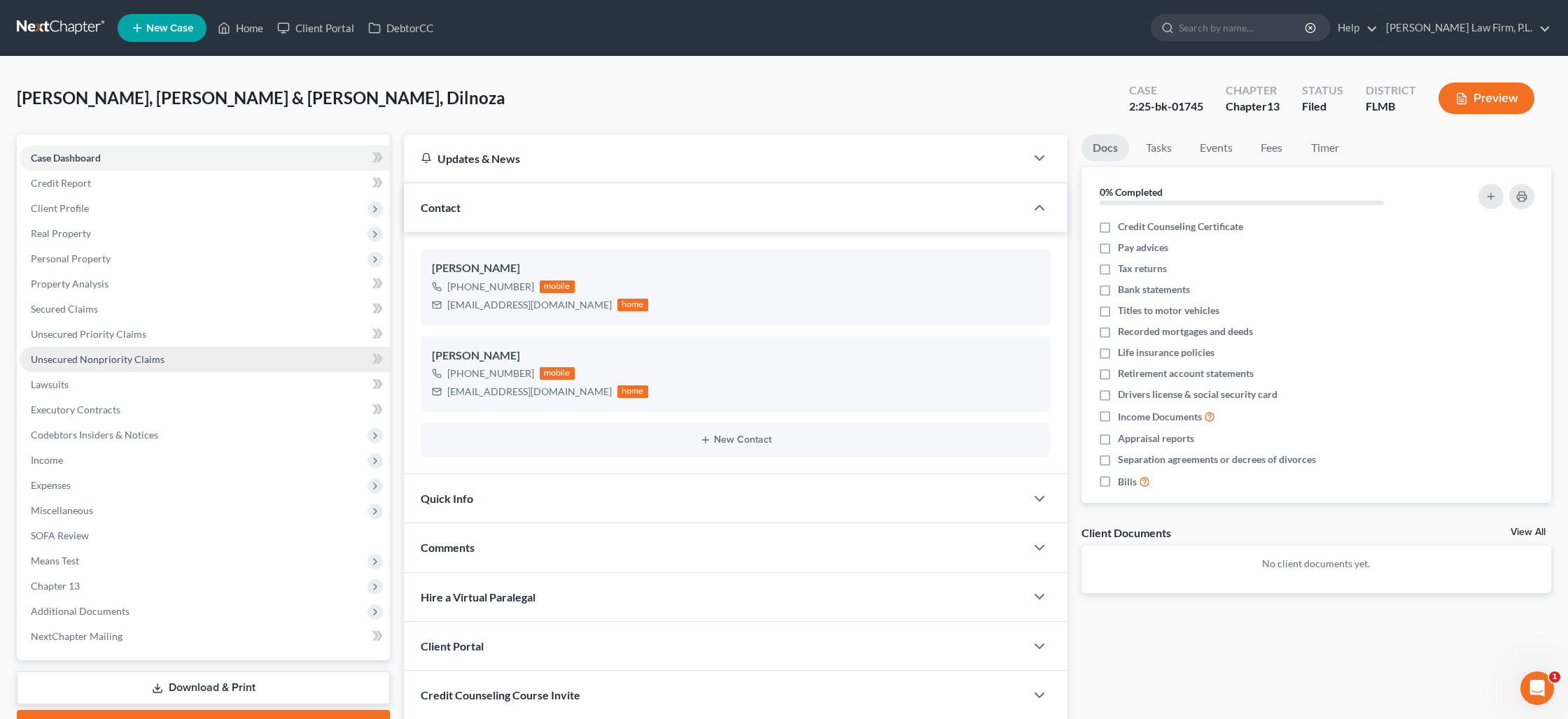
click at [121, 362] on span "Unsecured Nonpriority Claims" at bounding box center [97, 359] width 134 height 12
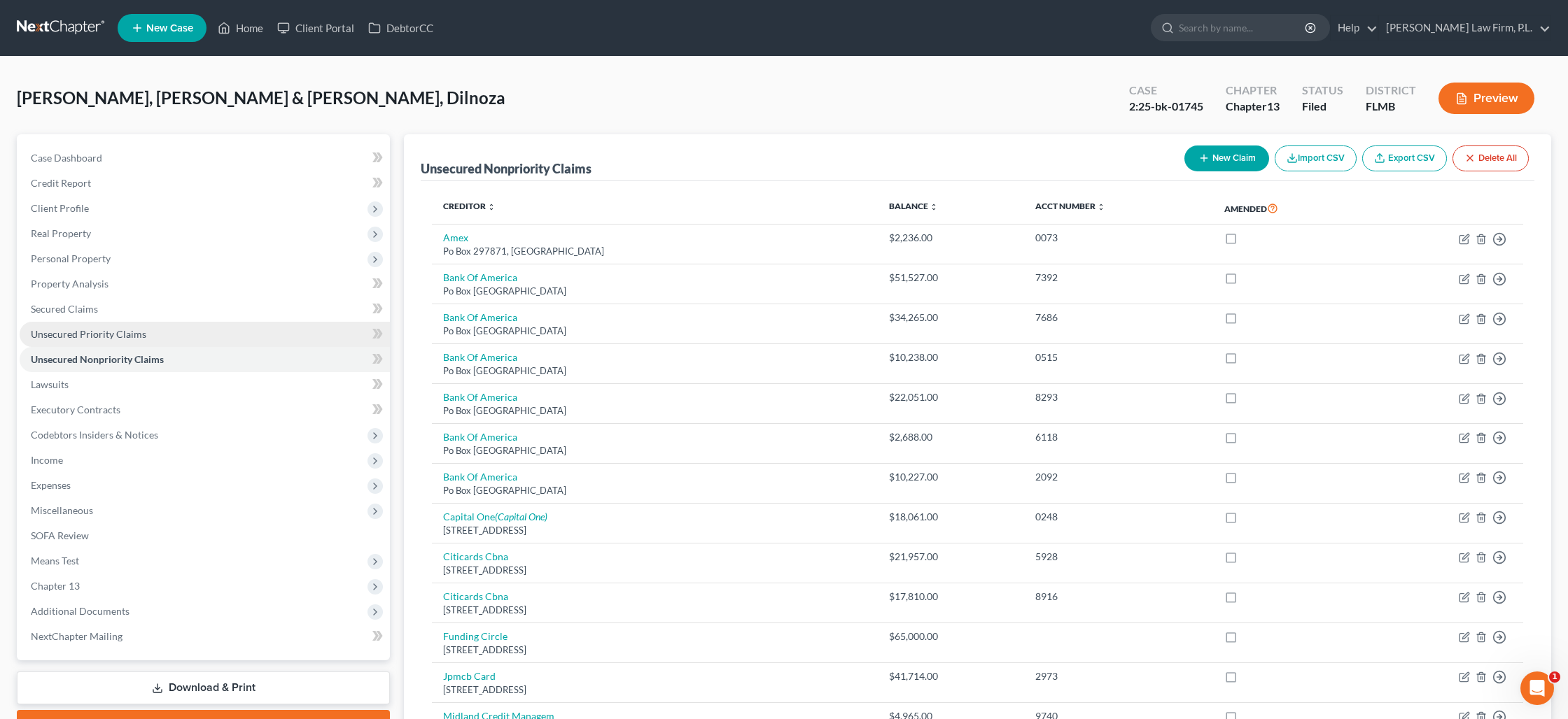
click at [212, 332] on link "Unsecured Priority Claims" at bounding box center [204, 334] width 370 height 25
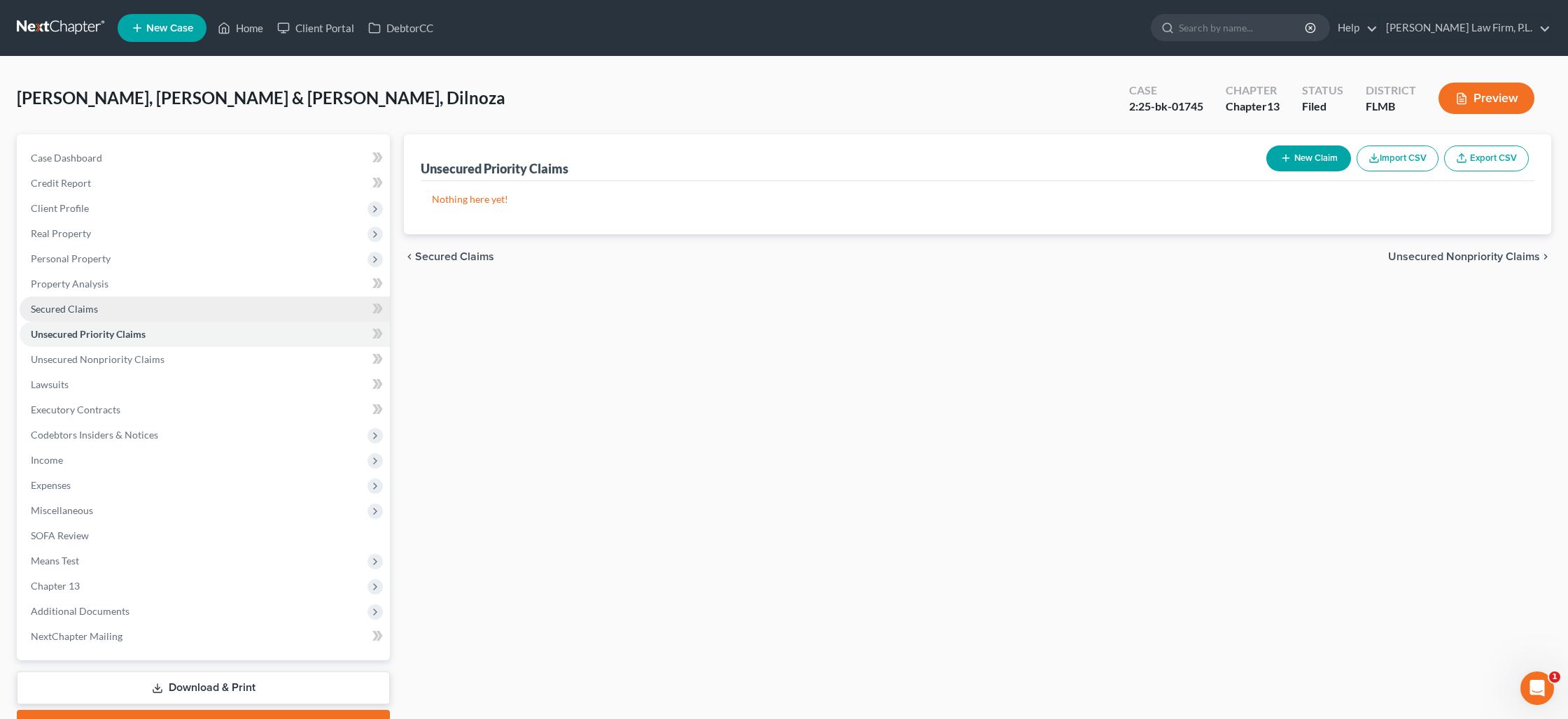
click at [174, 305] on link "Secured Claims" at bounding box center [204, 309] width 370 height 25
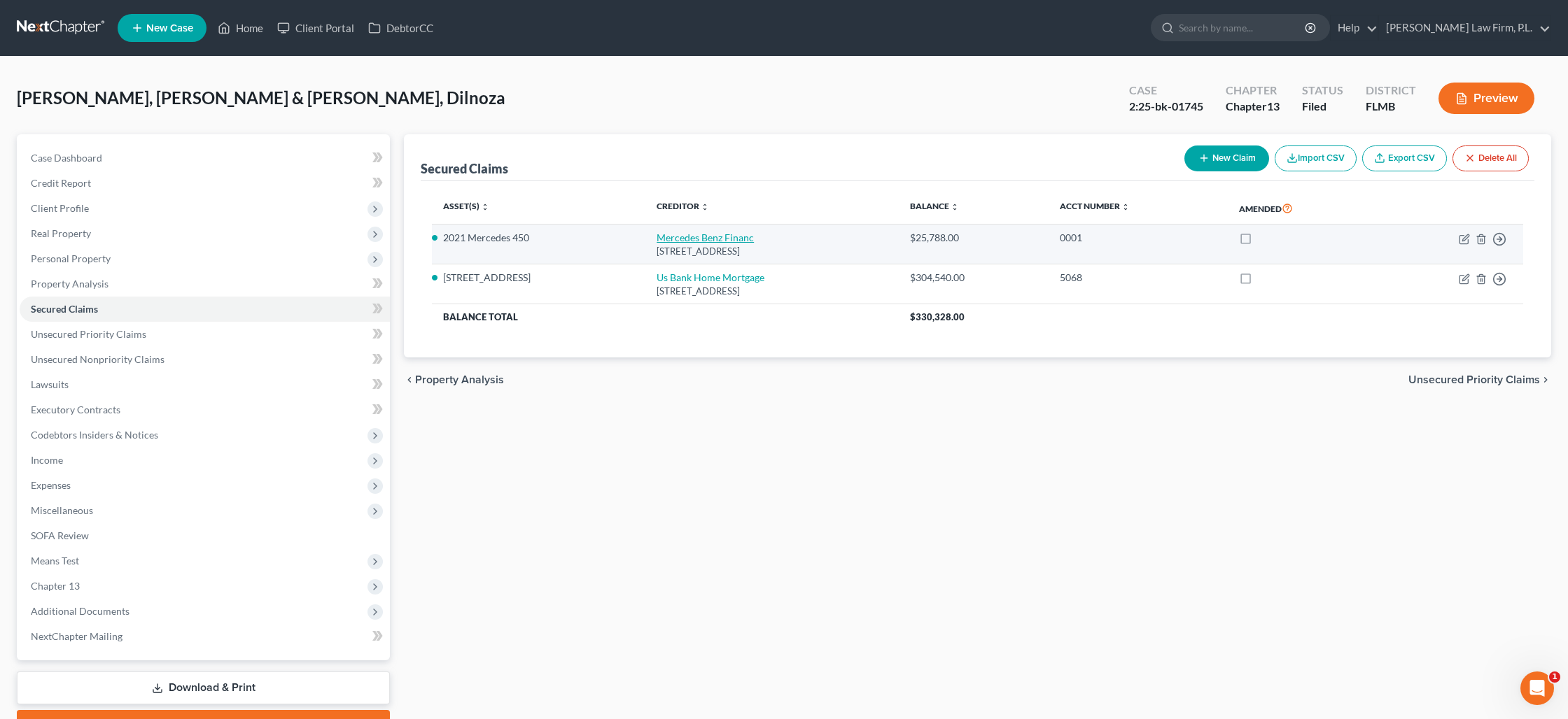
click at [707, 240] on link "Mercedes Benz Financ" at bounding box center [705, 238] width 97 height 12
select select "45"
select select "0"
select select "2"
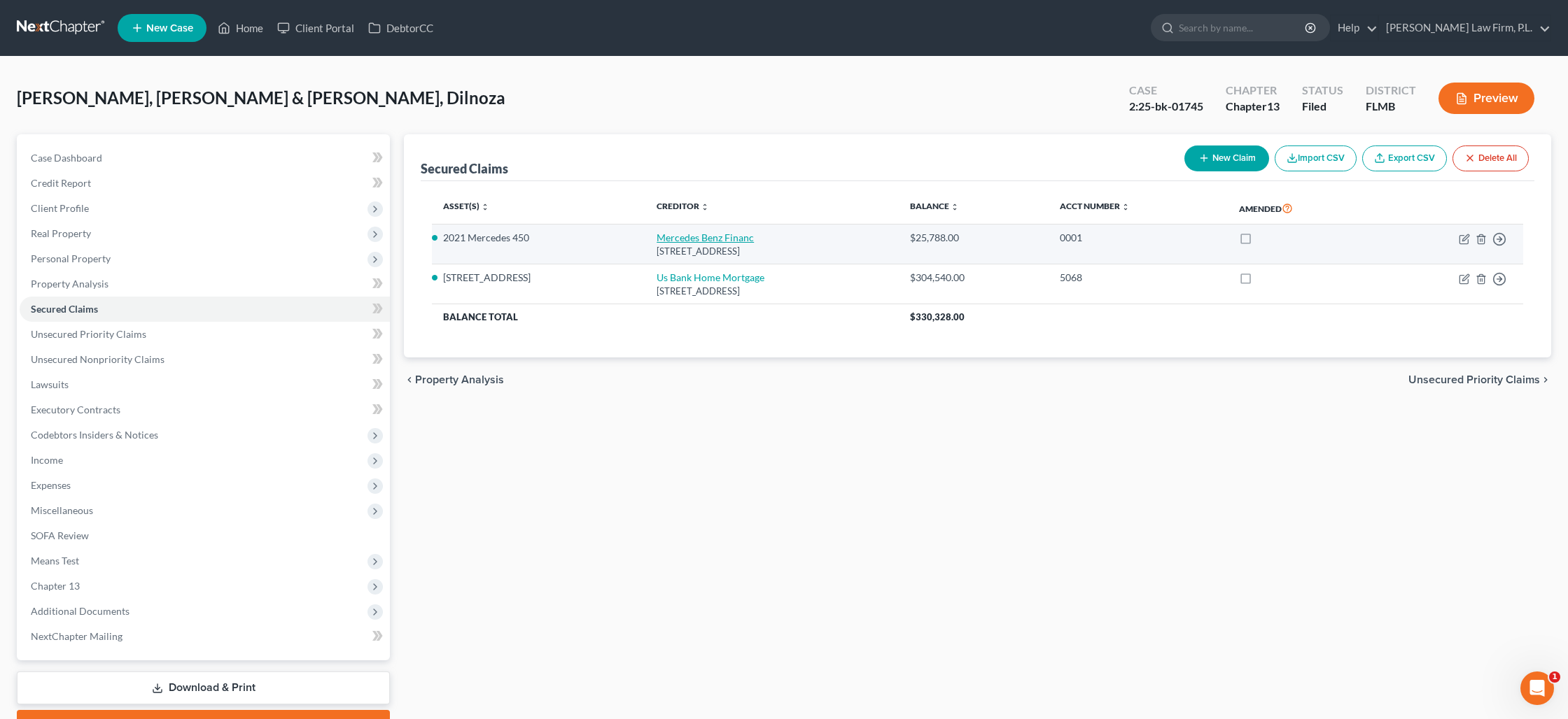
select select "0"
